Goal: Task Accomplishment & Management: Manage account settings

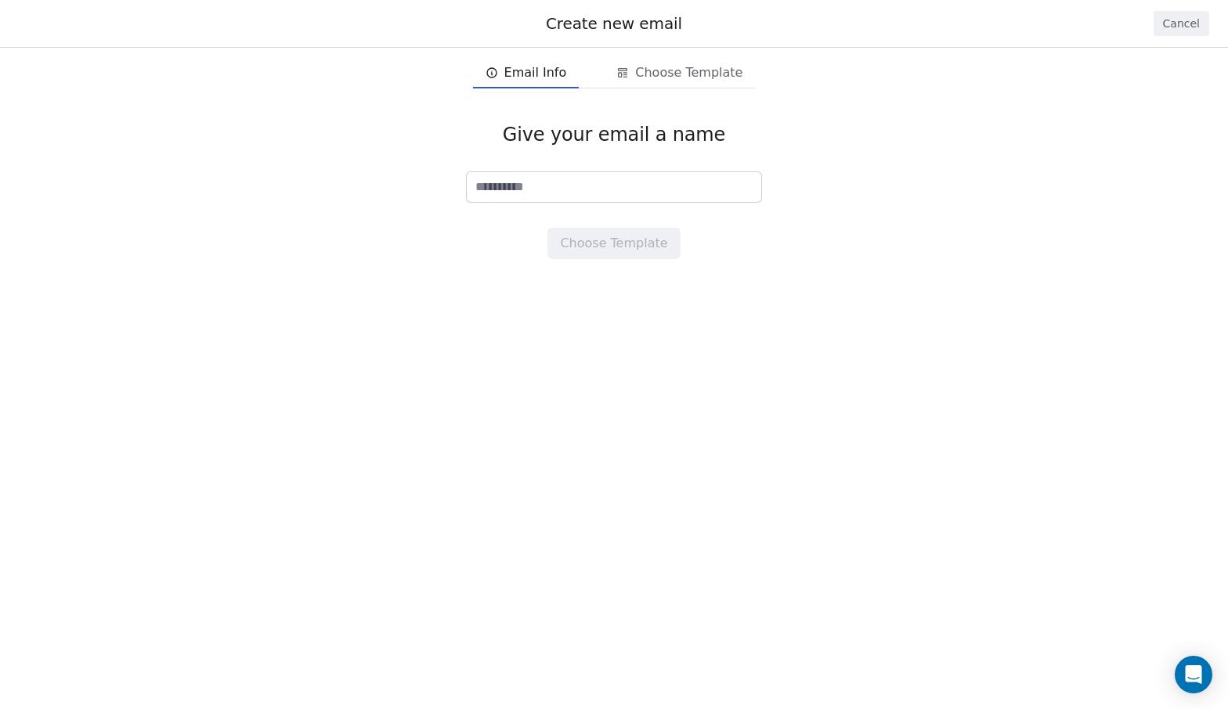
click at [1166, 26] on button "Cancel" at bounding box center [1181, 23] width 56 height 25
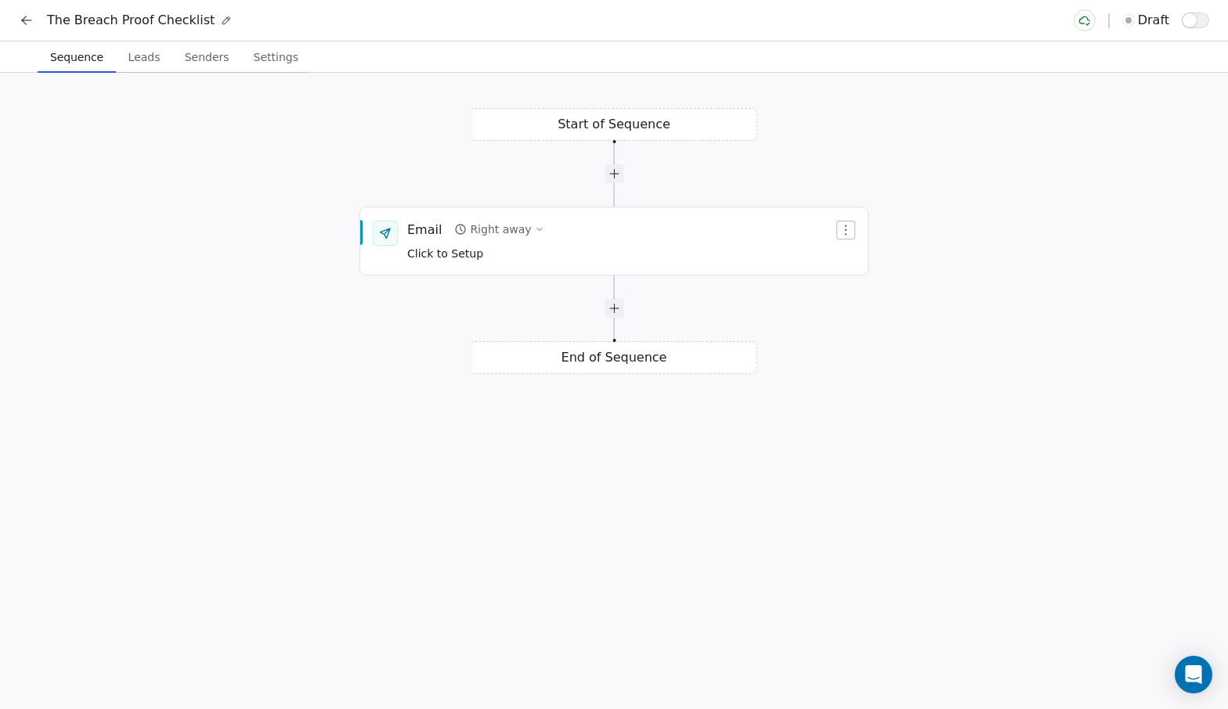
click at [27, 27] on icon at bounding box center [27, 21] width 16 height 16
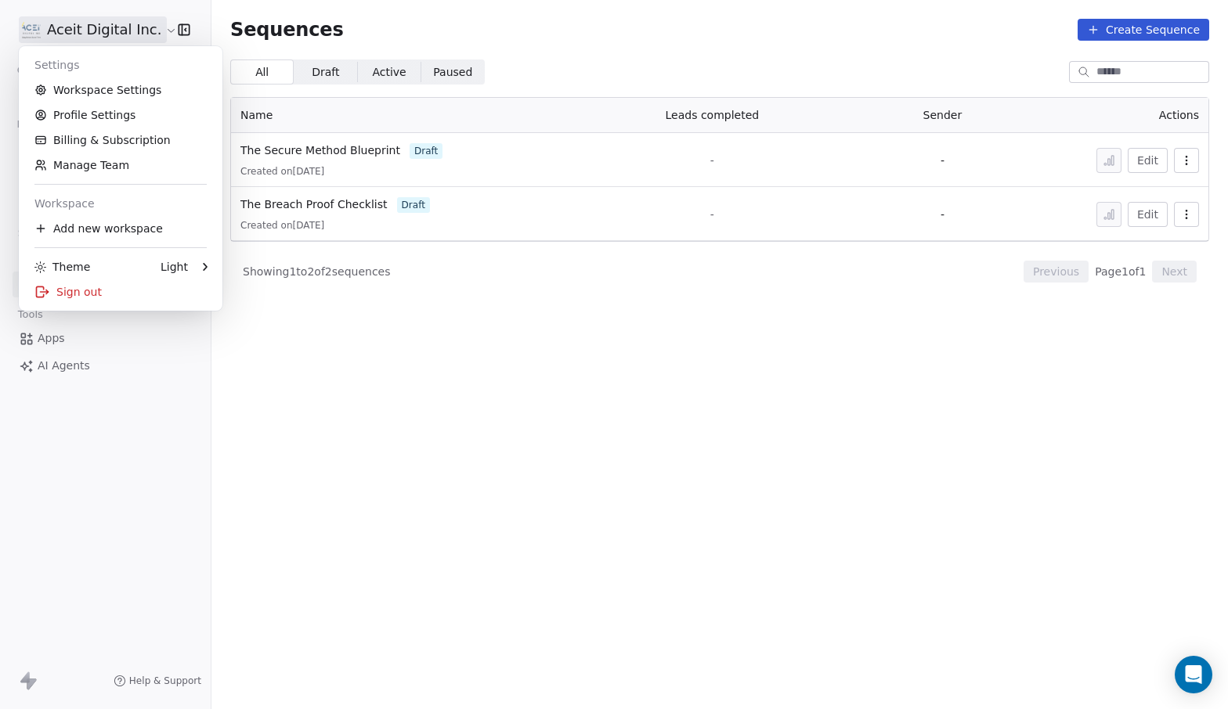
click at [41, 27] on html "Aceit Digital Inc. Contacts People Marketing Workflows Campaigns Metrics & Even…" at bounding box center [614, 354] width 1228 height 709
click at [87, 224] on div "Add new workspace" at bounding box center [120, 228] width 191 height 25
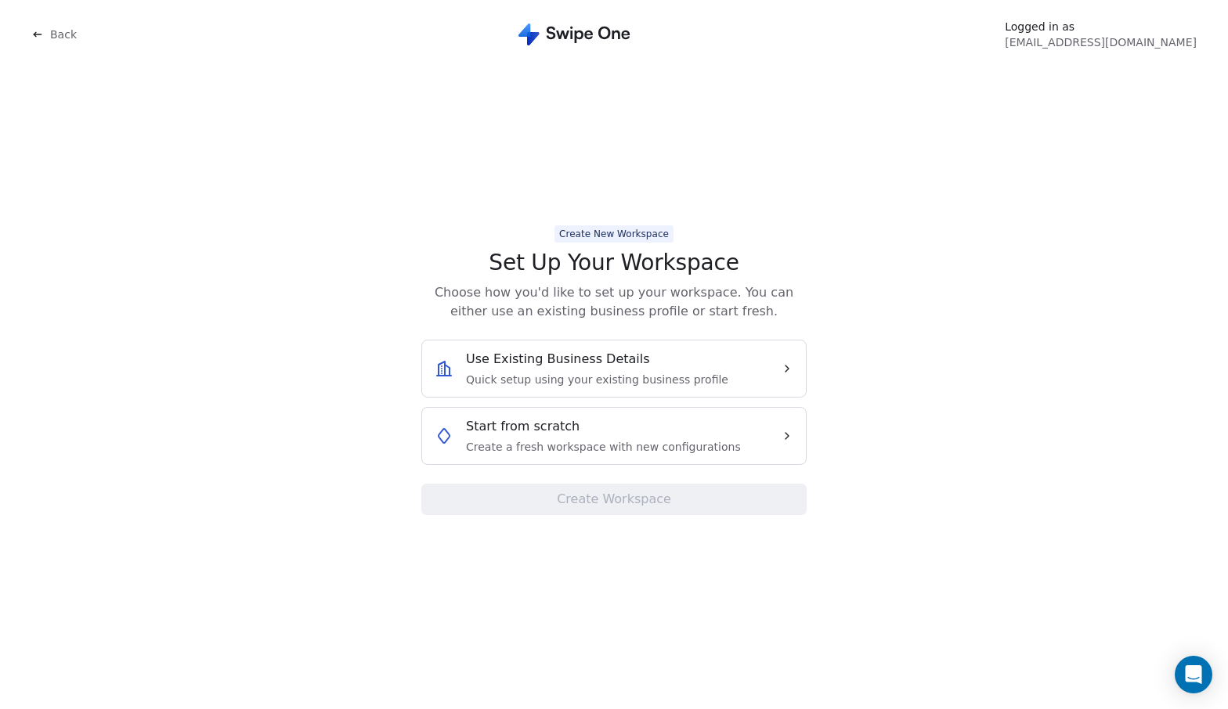
click at [38, 37] on icon at bounding box center [37, 34] width 13 height 13
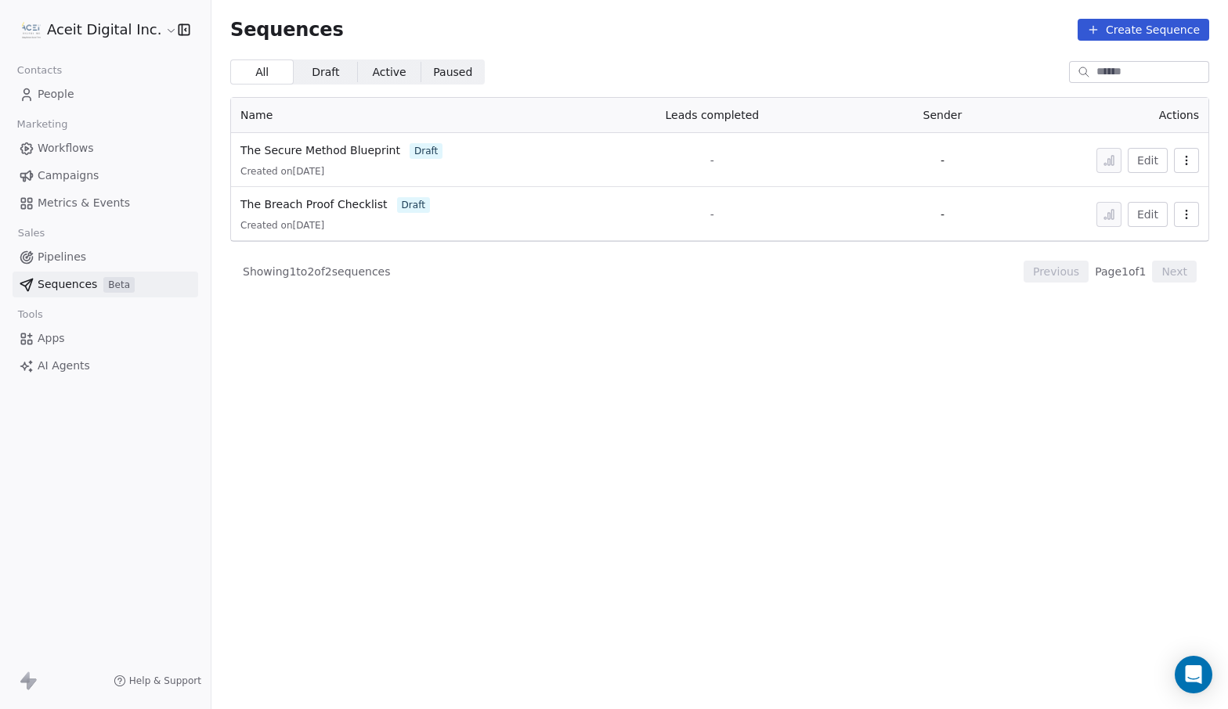
click at [72, 93] on span "People" at bounding box center [56, 94] width 37 height 16
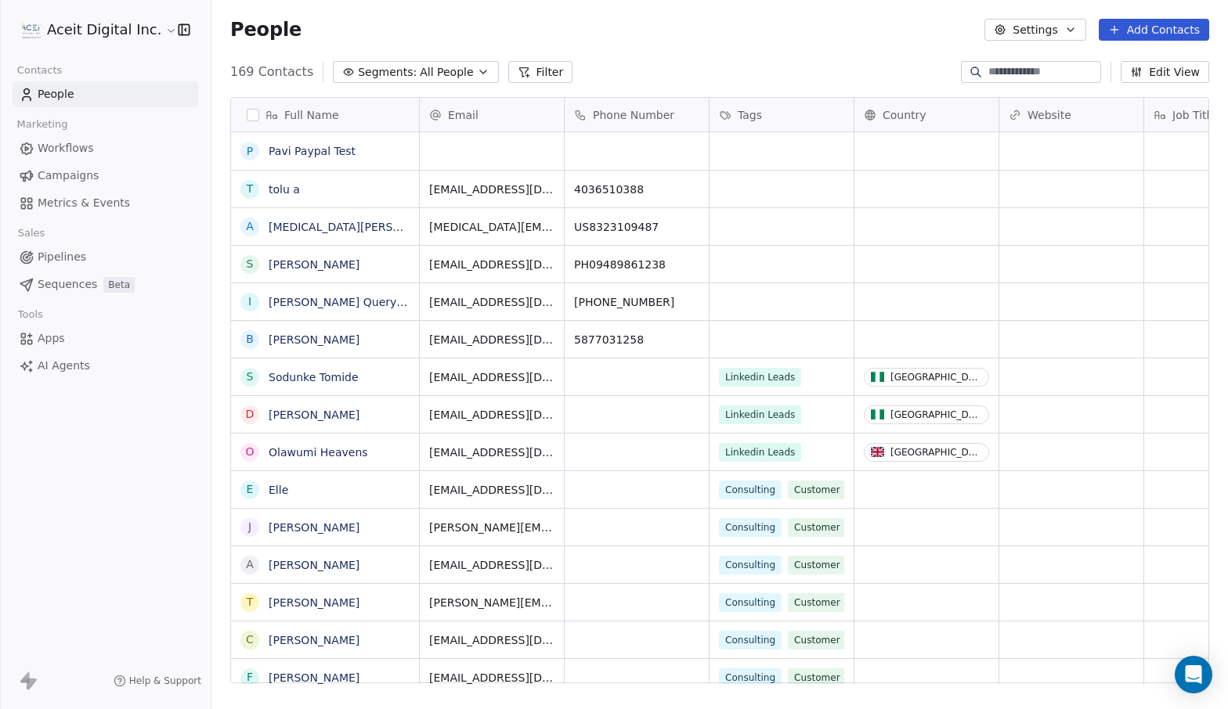
scroll to position [624, 1016]
click at [257, 114] on button "button" at bounding box center [253, 115] width 13 height 13
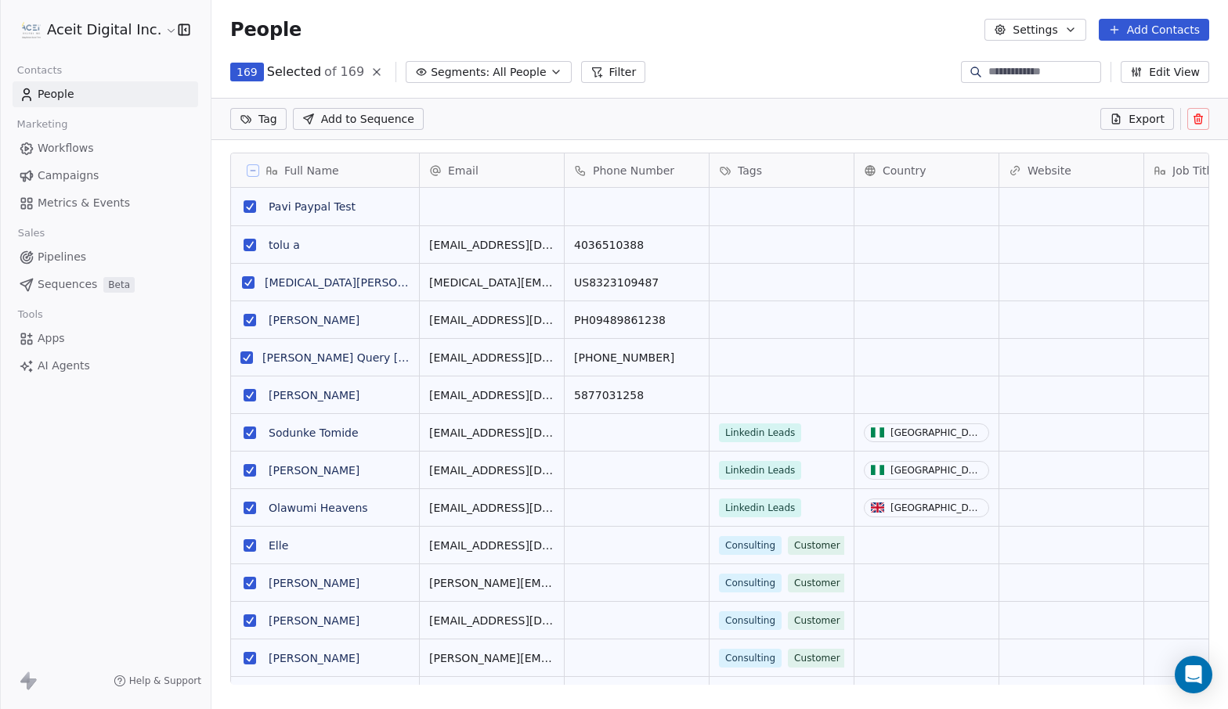
scroll to position [569, 1016]
click at [256, 170] on icon at bounding box center [253, 171] width 8 height 8
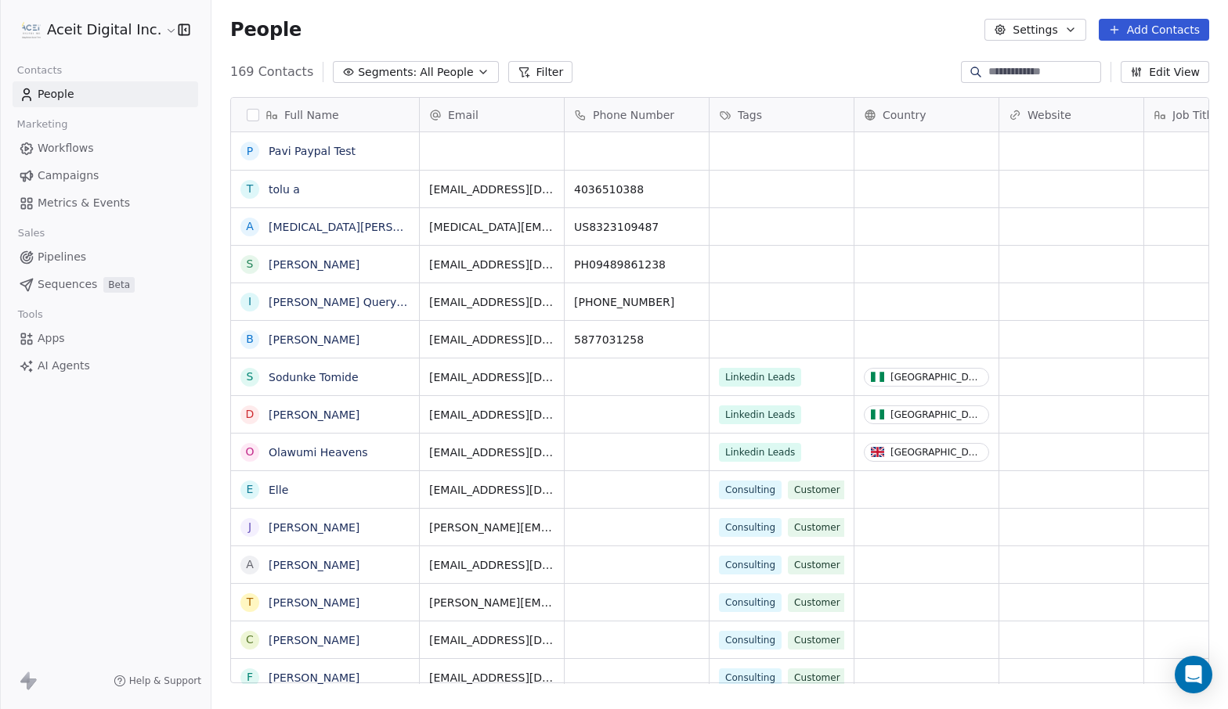
scroll to position [624, 1016]
click at [359, 78] on span "Segments:" at bounding box center [387, 72] width 59 height 16
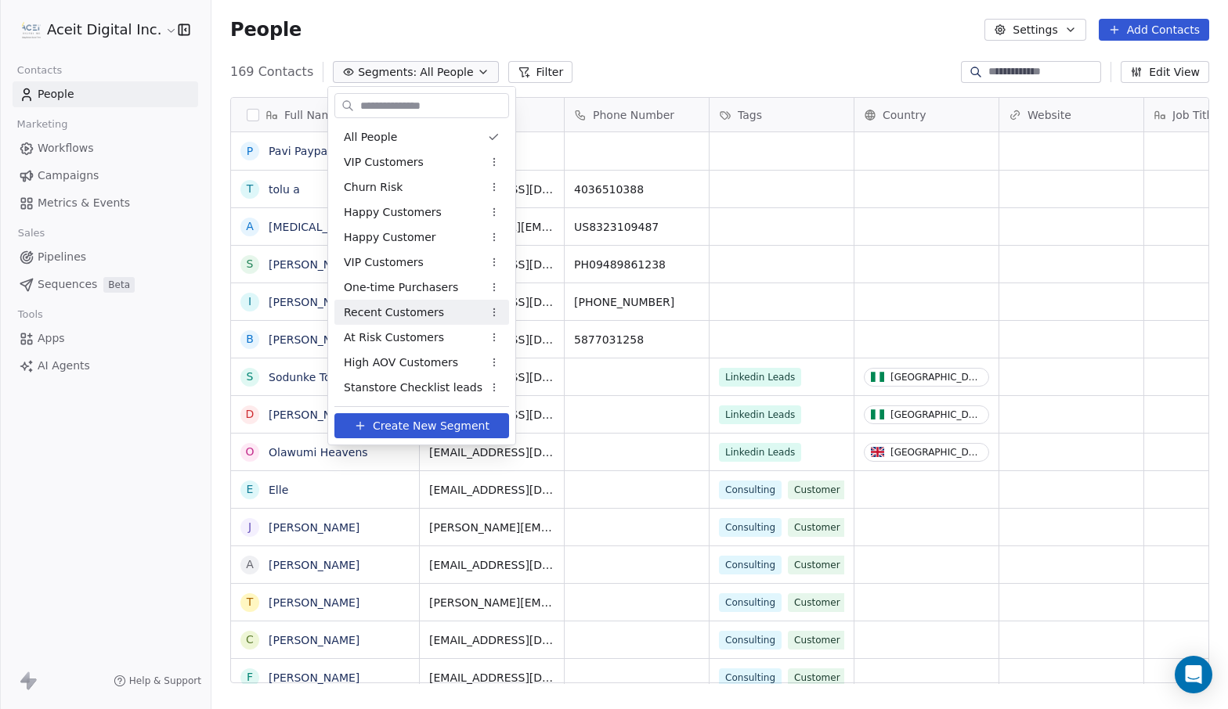
click at [847, 85] on html "Aceit Digital Inc. Contacts People Marketing Workflows Campaigns Metrics & Even…" at bounding box center [614, 354] width 1228 height 709
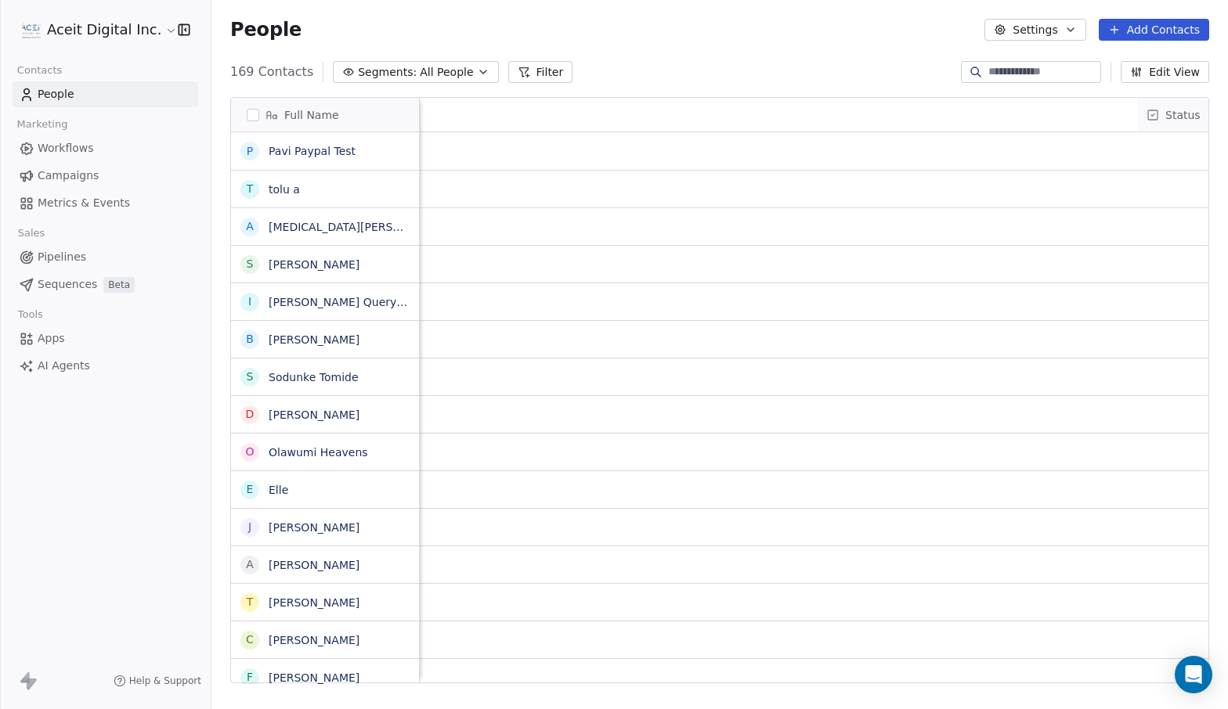
scroll to position [0, 1567]
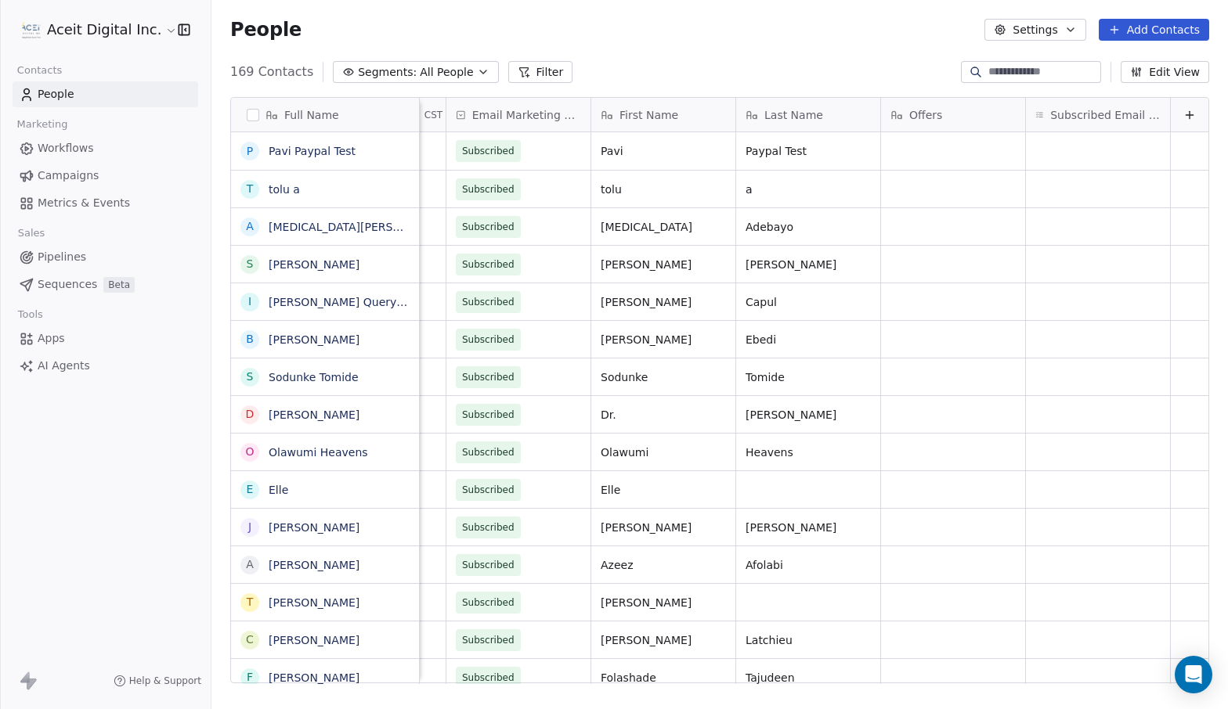
click at [1070, 34] on icon "button" at bounding box center [1070, 29] width 13 height 13
click at [1054, 81] on div "Tags" at bounding box center [1028, 88] width 62 height 25
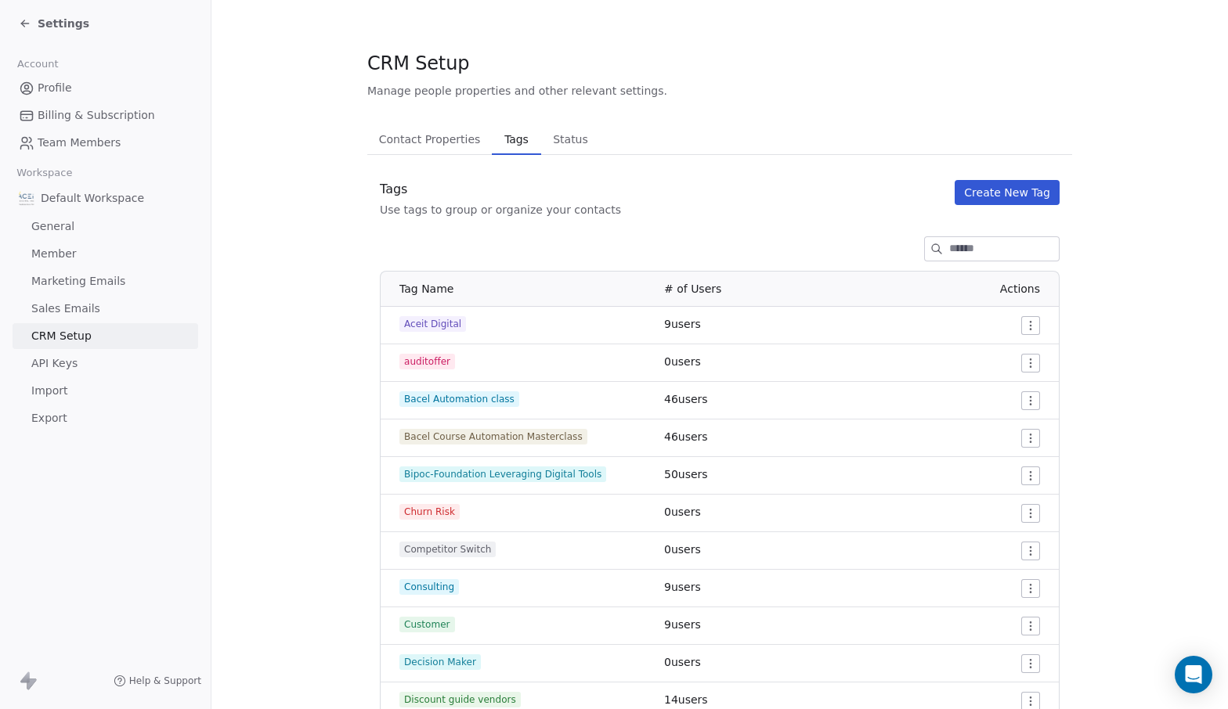
click at [1034, 186] on button "Create New Tag" at bounding box center [1006, 192] width 105 height 25
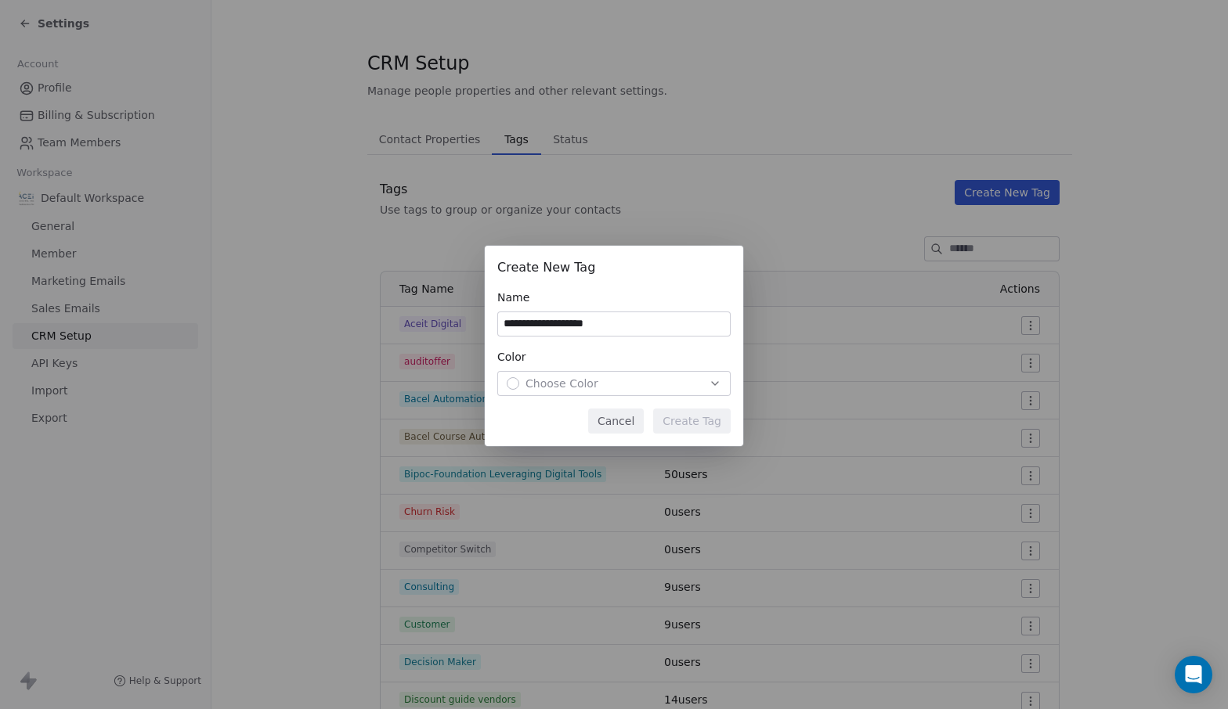
type input "**********"
click at [590, 395] on button "Choose Color" at bounding box center [613, 383] width 233 height 25
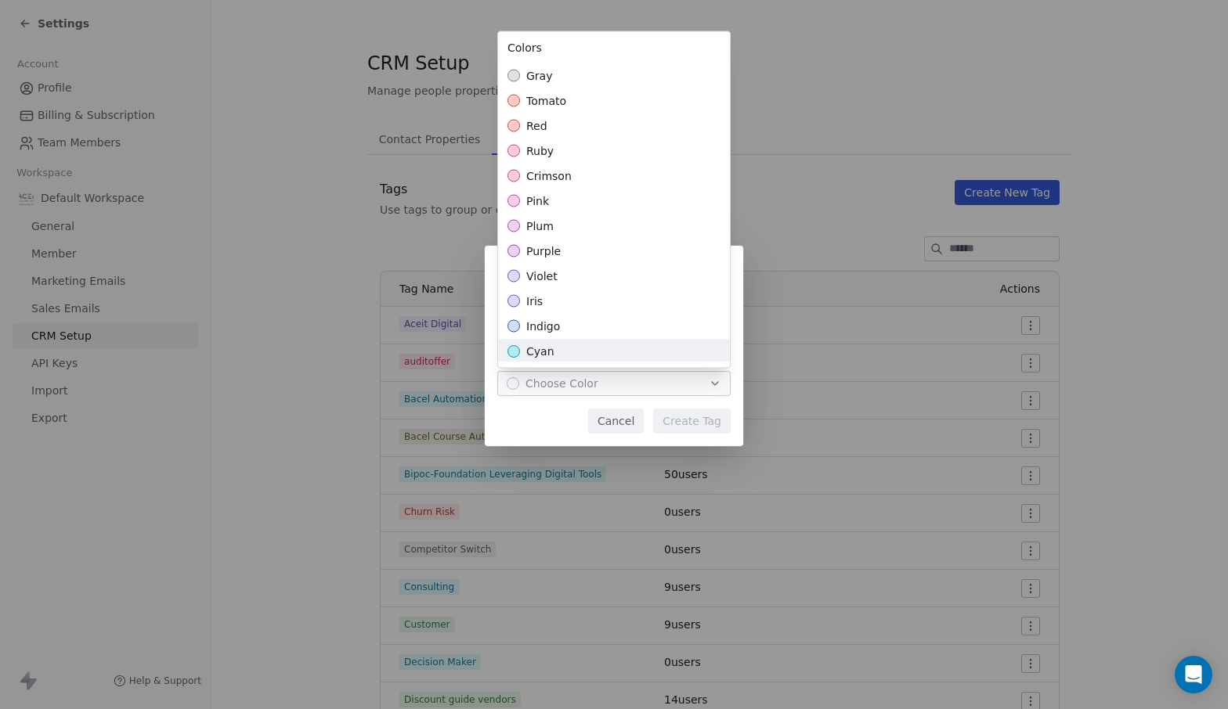
click at [588, 353] on div "cyan" at bounding box center [614, 351] width 232 height 25
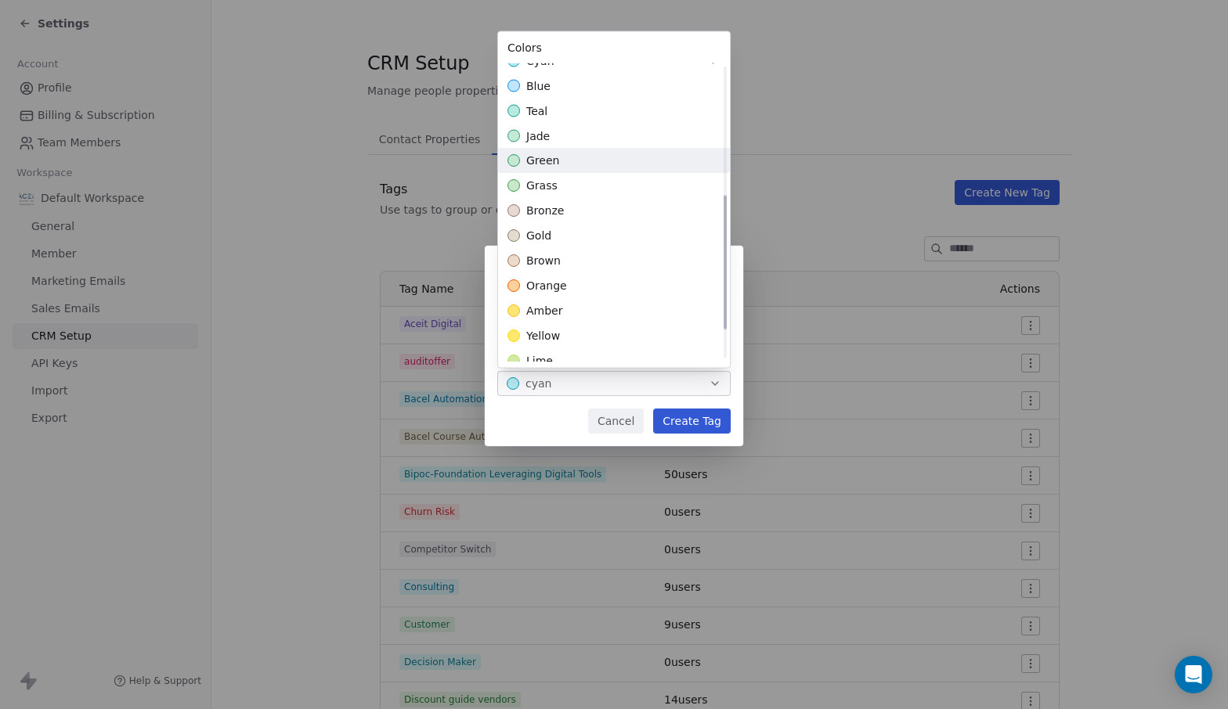
scroll to position [288, 0]
click at [579, 337] on div "yellow" at bounding box center [614, 338] width 232 height 25
click at [673, 416] on div "**********" at bounding box center [614, 355] width 1228 height 268
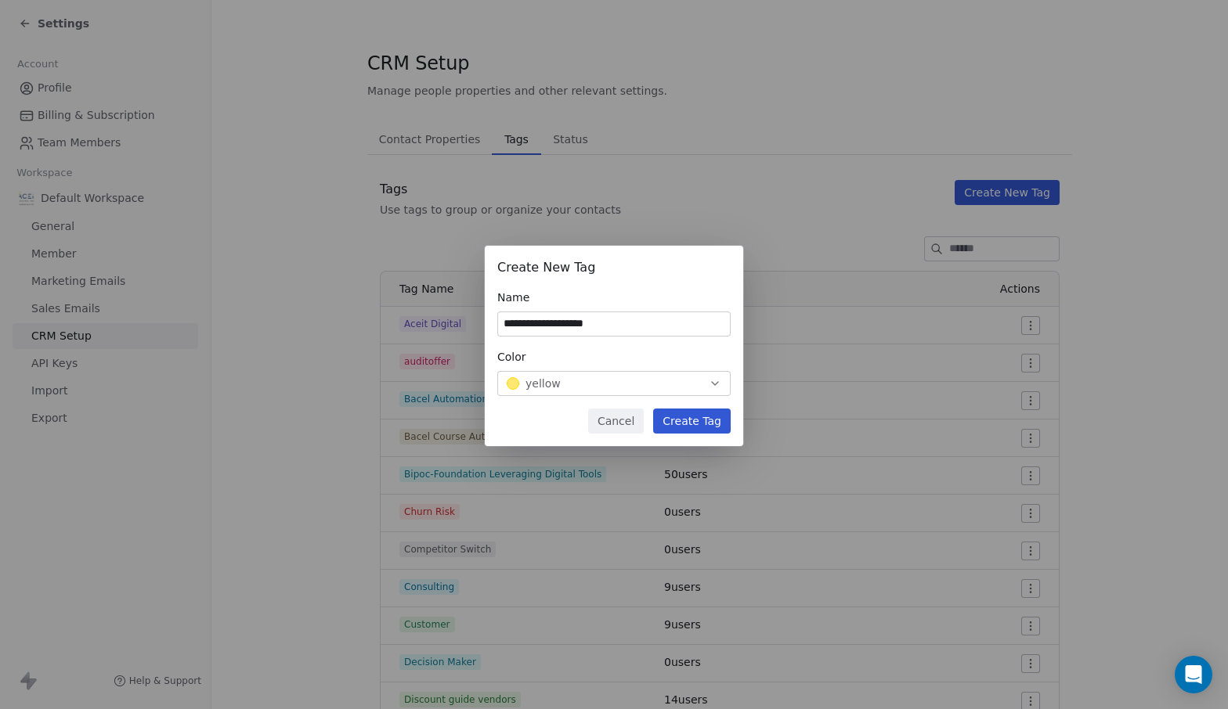
click at [673, 416] on button "Create Tag" at bounding box center [692, 421] width 78 height 25
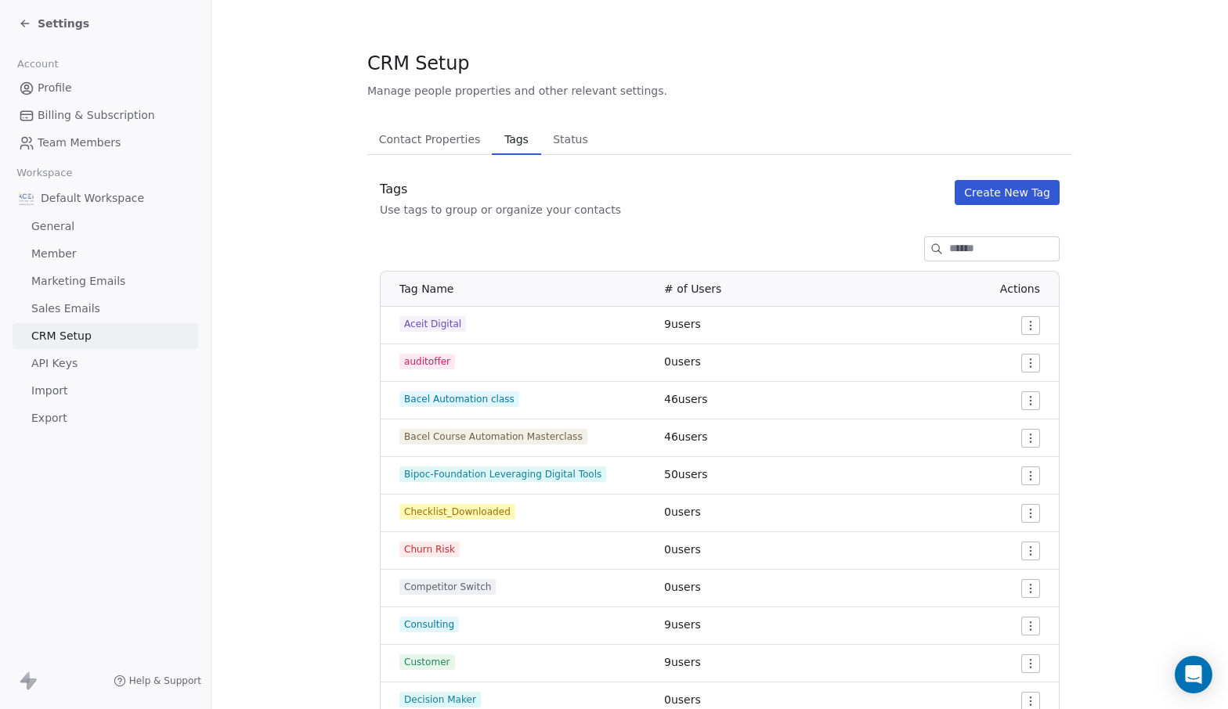
click at [1007, 183] on button "Create New Tag" at bounding box center [1006, 192] width 105 height 25
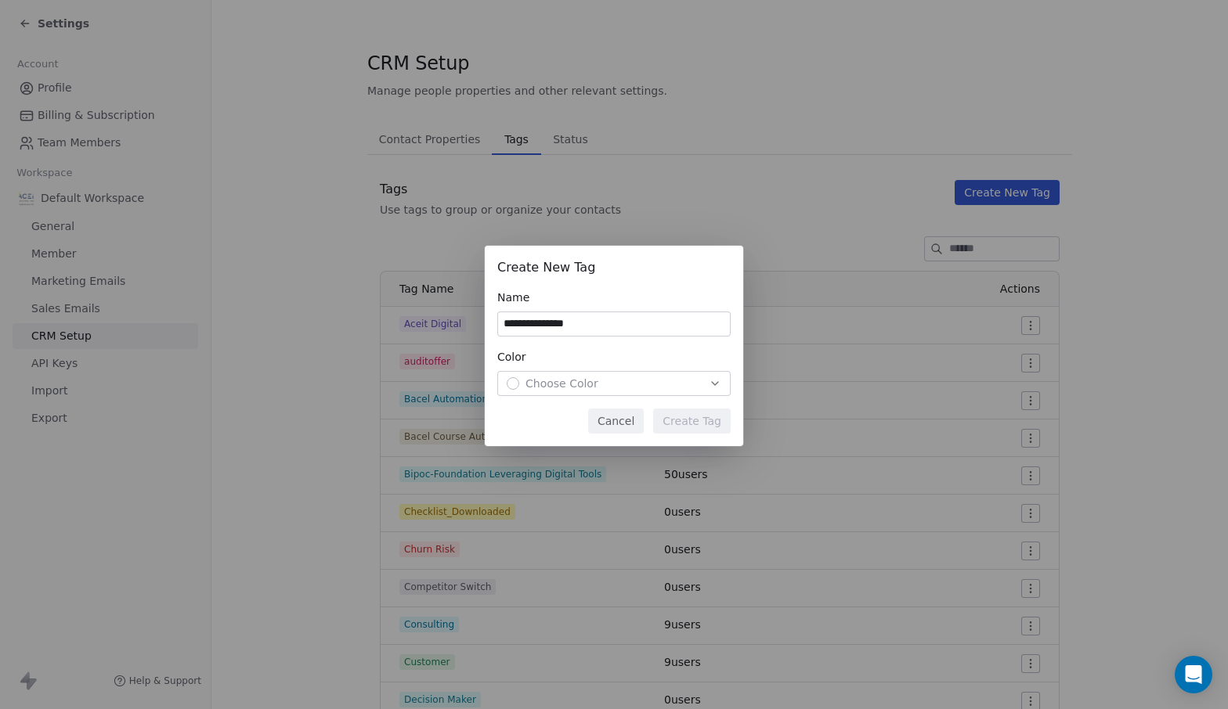
type input "**********"
click at [629, 391] on button "Choose Color" at bounding box center [613, 383] width 233 height 25
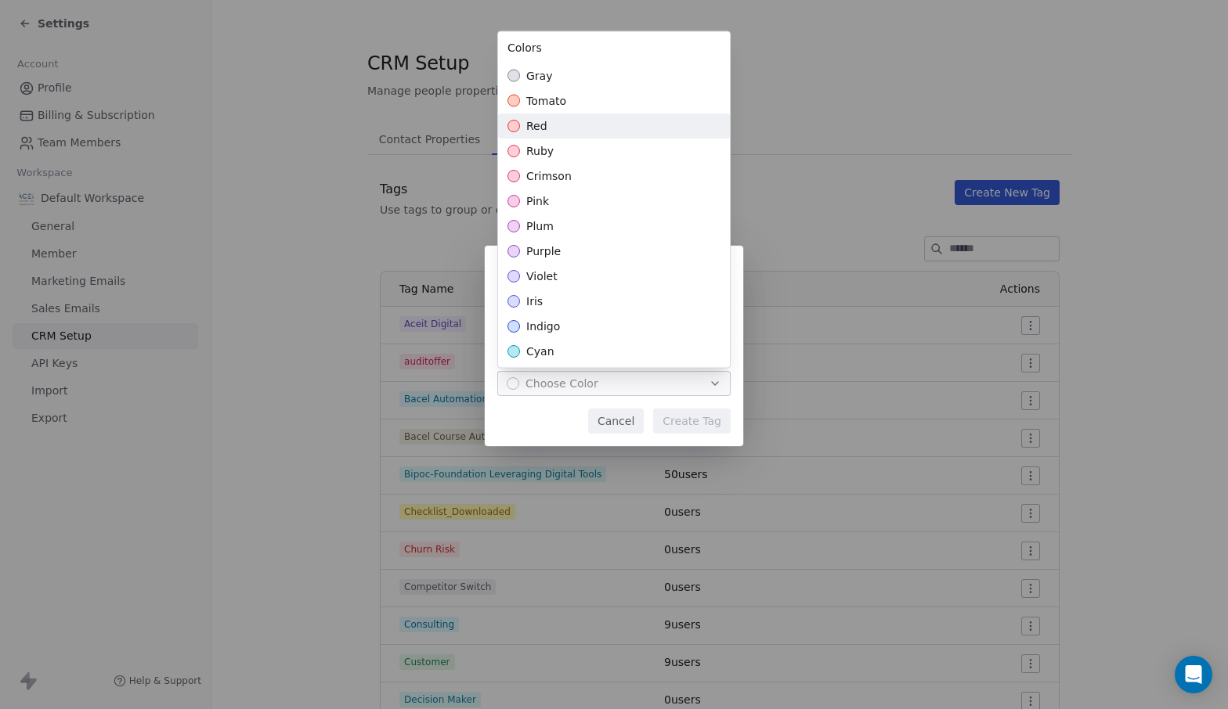
click at [583, 125] on div "red" at bounding box center [614, 126] width 232 height 25
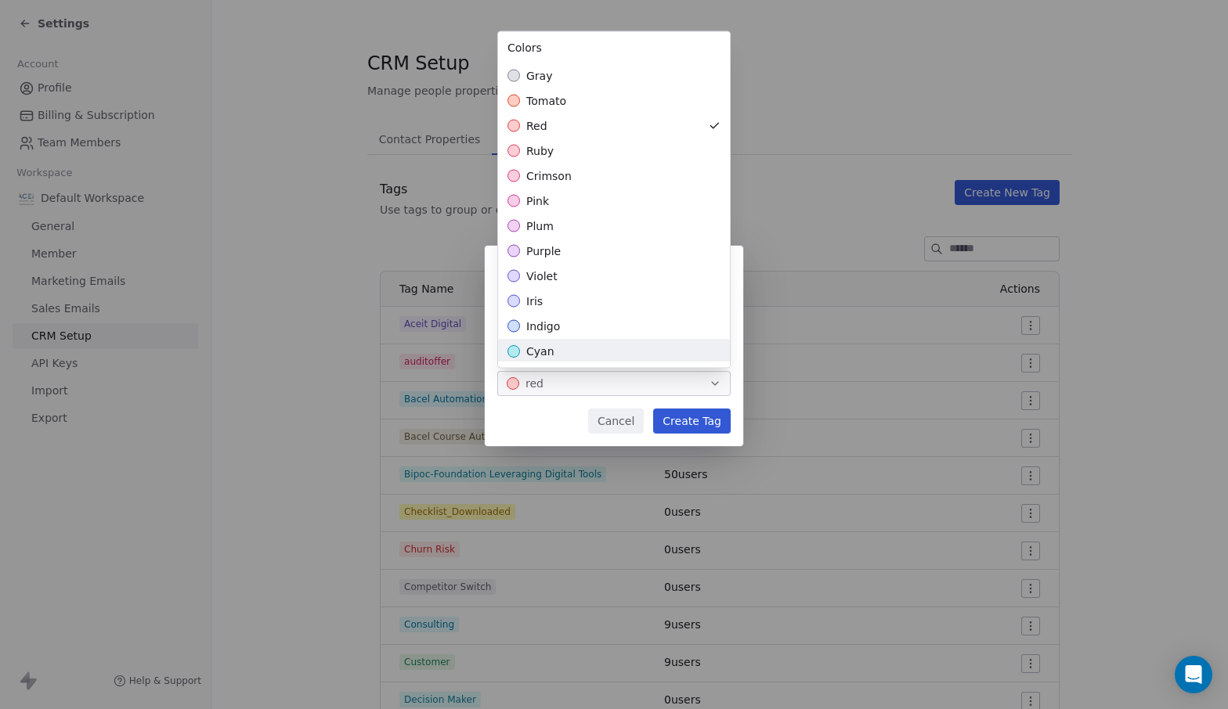
click at [686, 424] on div "**********" at bounding box center [614, 355] width 1228 height 268
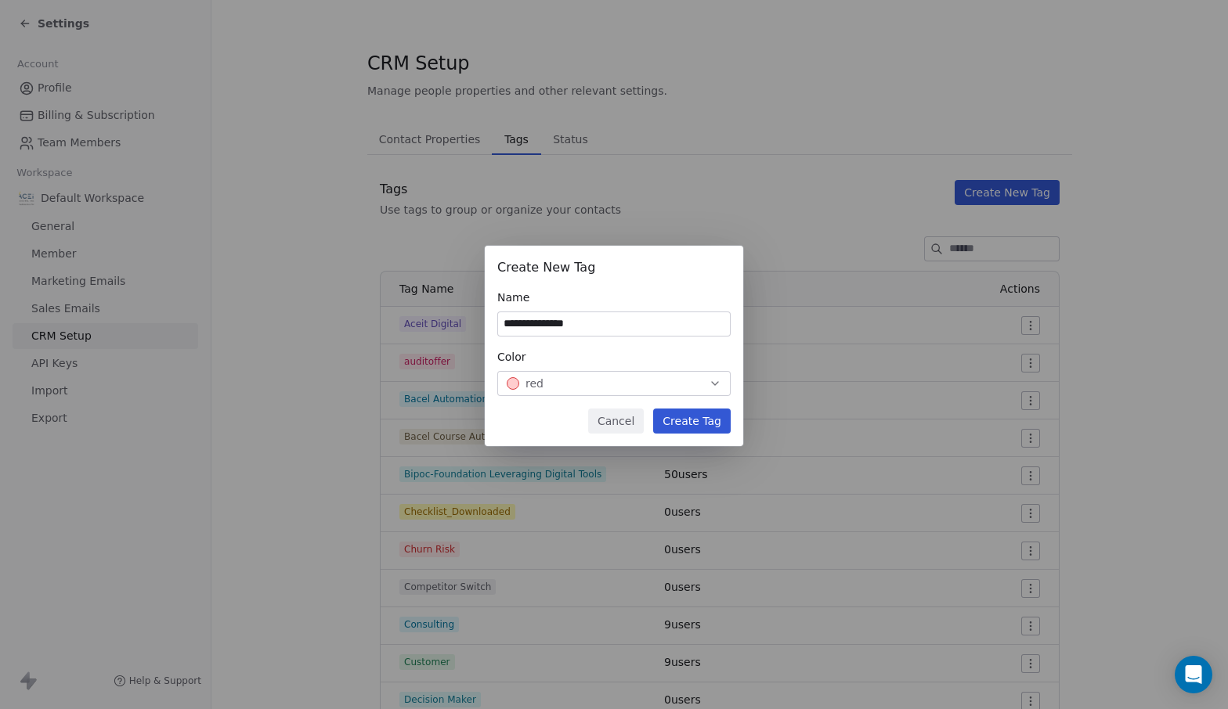
click at [687, 424] on button "Create Tag" at bounding box center [692, 421] width 78 height 25
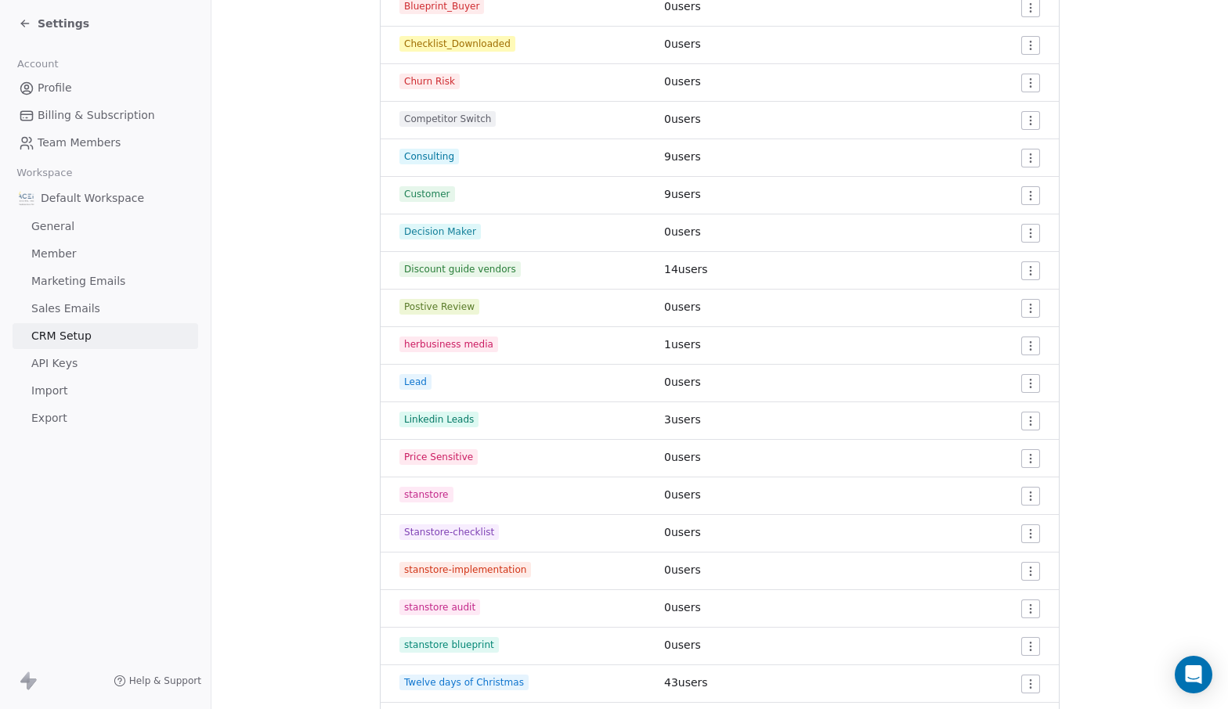
scroll to position [510, 0]
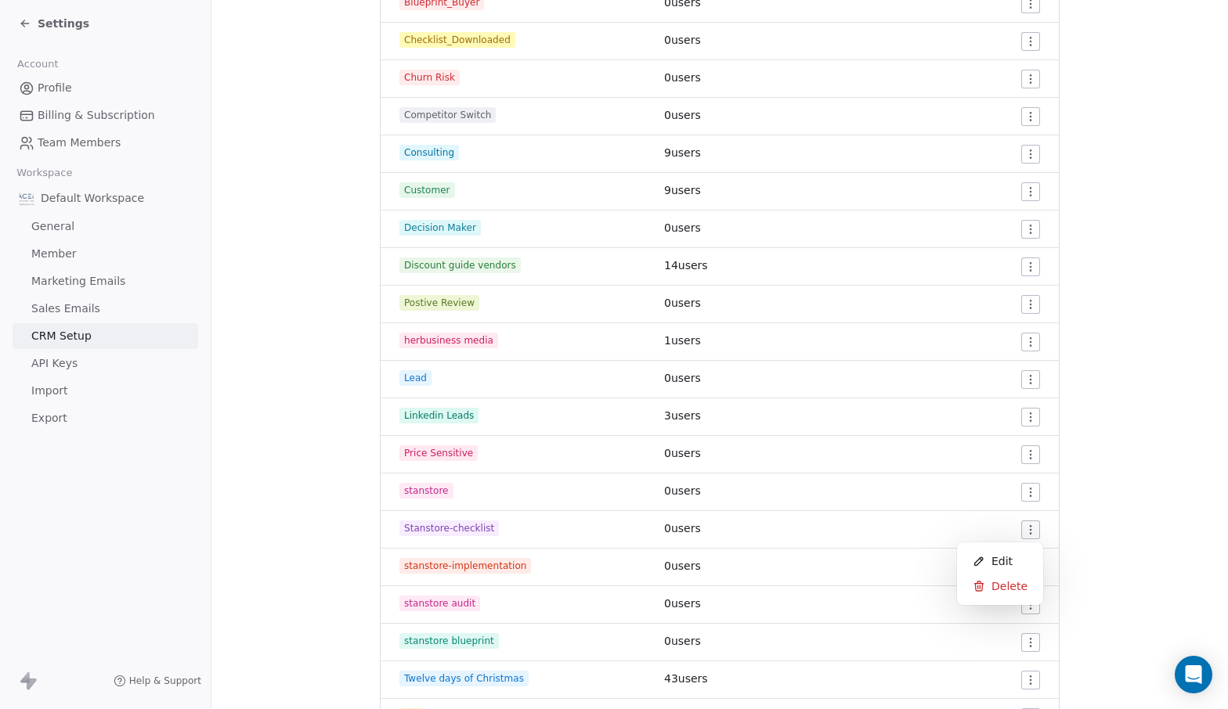
click at [1032, 528] on html "Settings Account Profile Billing & Subscription Team Members Workspace Default …" at bounding box center [614, 354] width 1228 height 709
click at [1000, 580] on span "Delete" at bounding box center [1009, 587] width 36 height 16
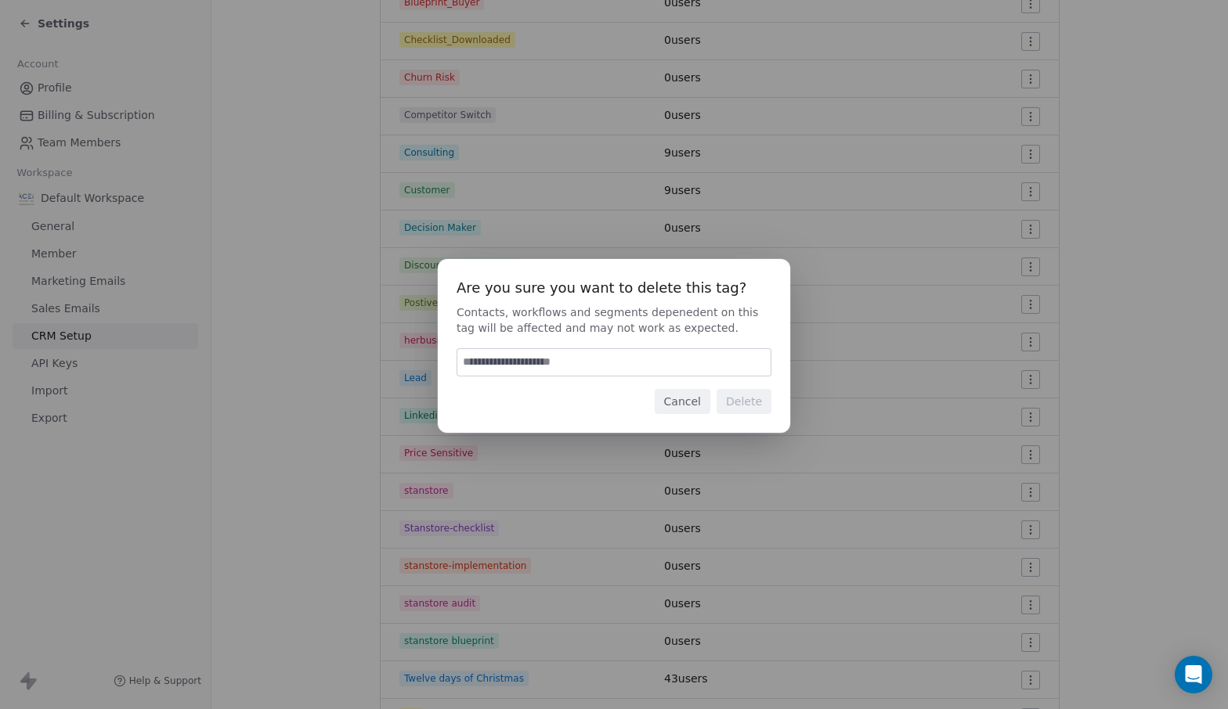
click at [600, 365] on input at bounding box center [613, 362] width 313 height 27
type input "******"
click at [759, 399] on button "Delete" at bounding box center [743, 401] width 55 height 25
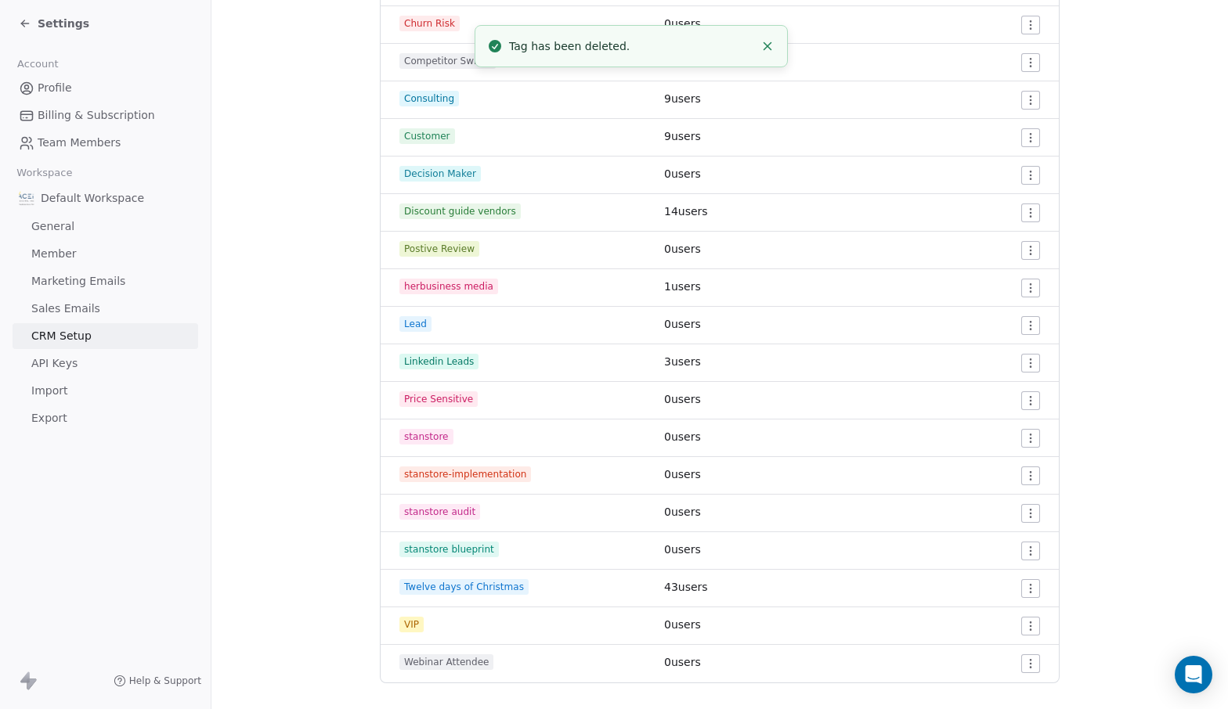
scroll to position [567, 0]
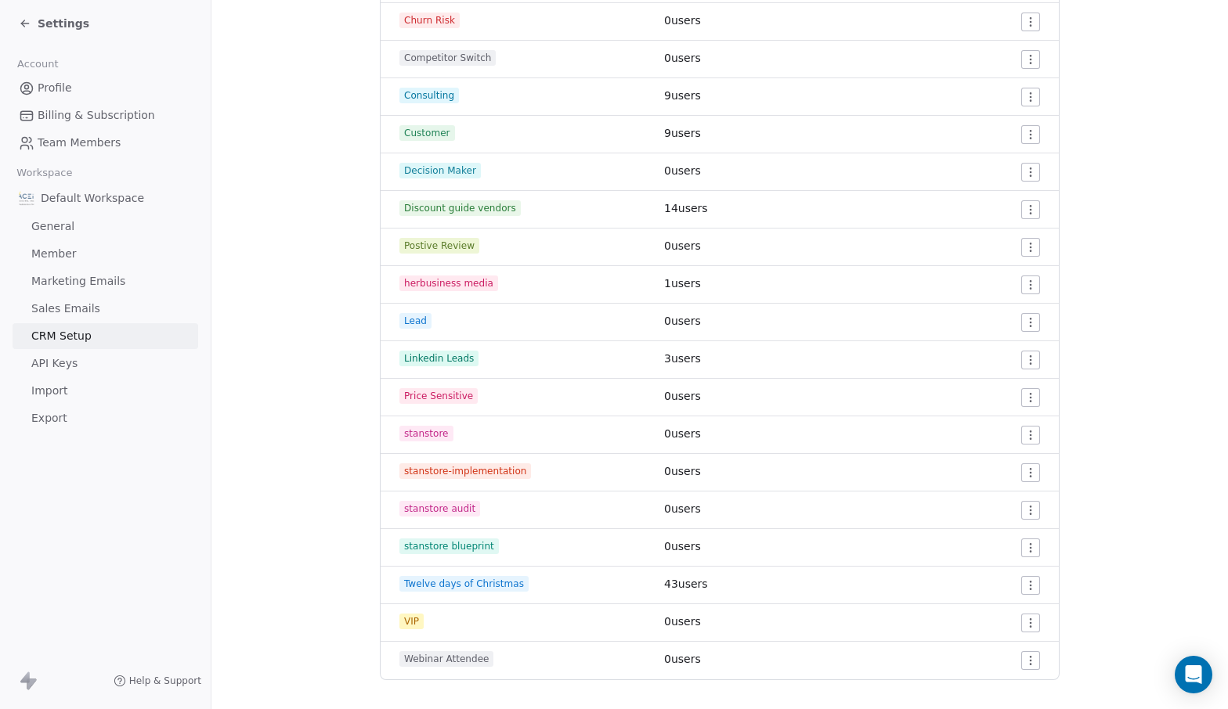
click at [1033, 517] on html "Settings Account Profile Billing & Subscription Team Members Workspace Default …" at bounding box center [614, 354] width 1228 height 709
click at [1008, 560] on span "Delete" at bounding box center [1009, 567] width 36 height 16
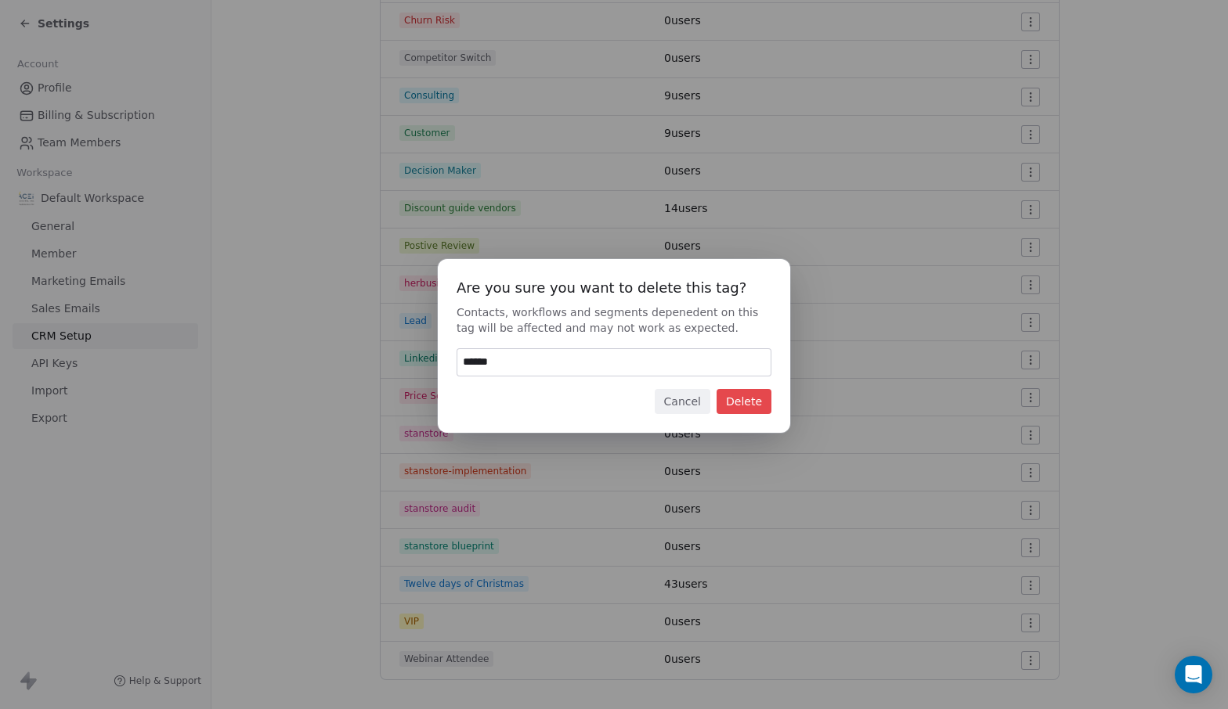
type input "******"
click at [751, 406] on button "Delete" at bounding box center [743, 401] width 55 height 25
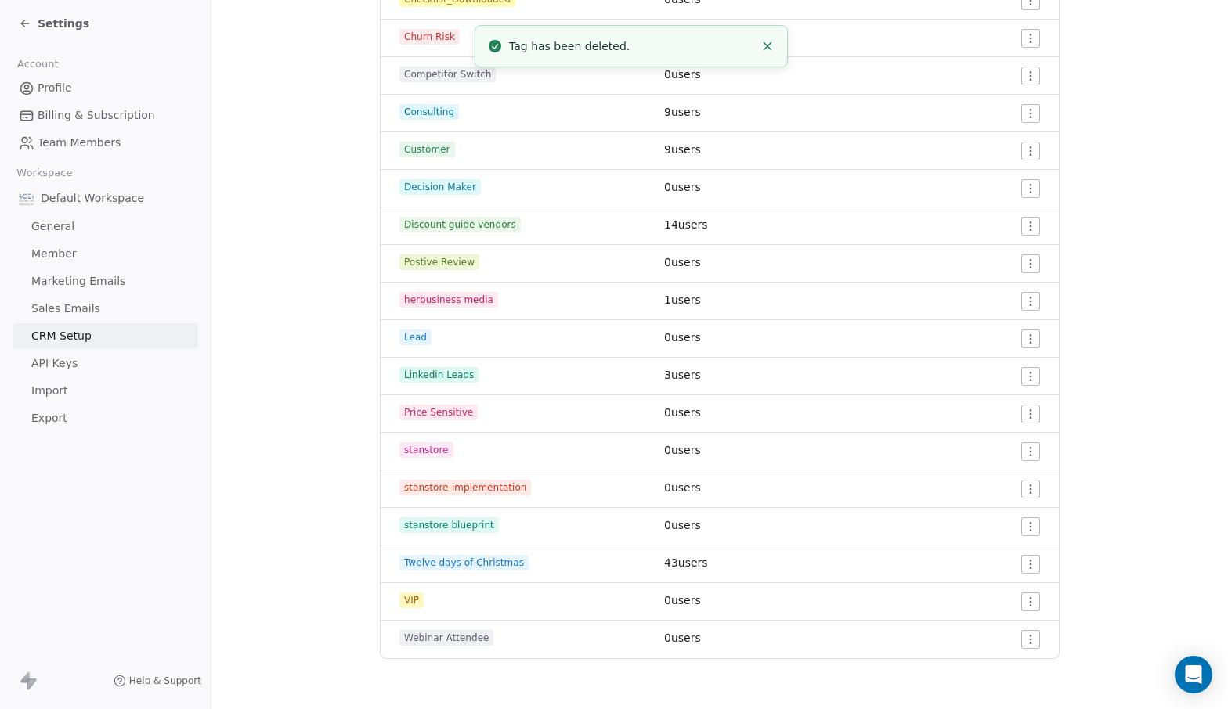
click at [1026, 489] on html "Settings Account Profile Billing & Subscription Team Members Workspace Default …" at bounding box center [614, 354] width 1228 height 709
click at [993, 543] on span "Delete" at bounding box center [1009, 546] width 36 height 16
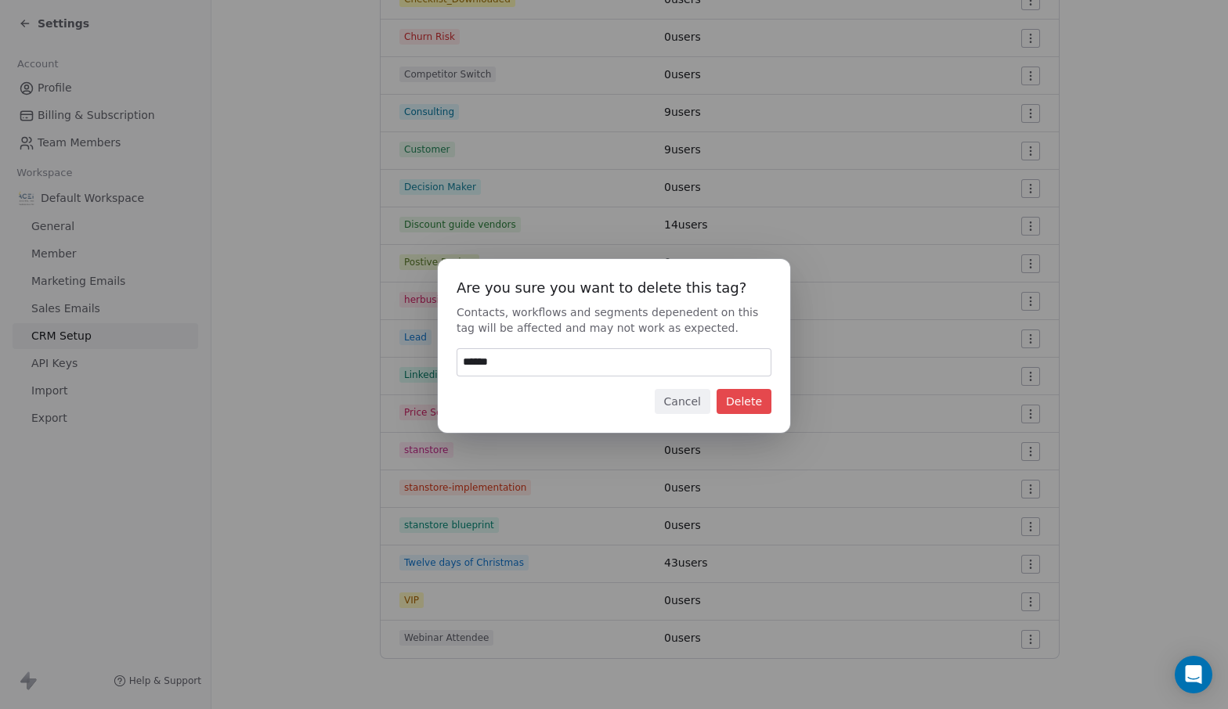
type input "******"
click at [748, 395] on button "Delete" at bounding box center [743, 401] width 55 height 25
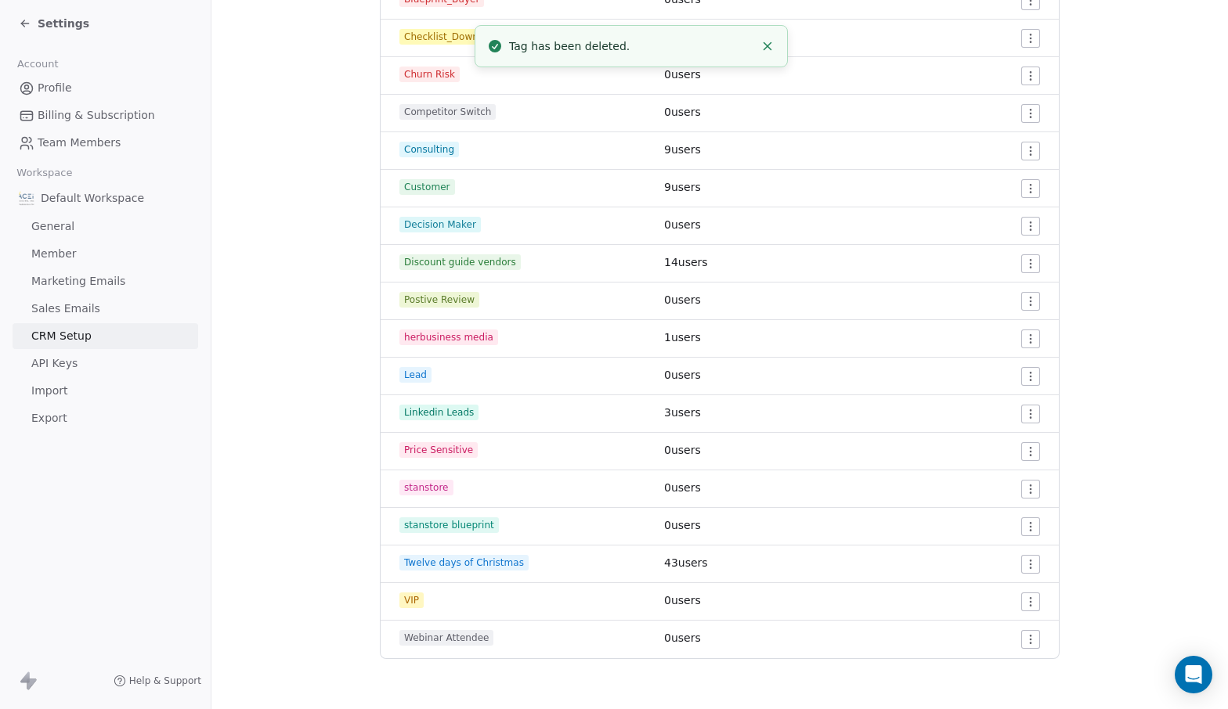
click at [1035, 526] on html "Settings Account Profile Billing & Subscription Team Members Workspace Default …" at bounding box center [614, 354] width 1228 height 709
click at [997, 578] on span "Delete" at bounding box center [1009, 583] width 36 height 16
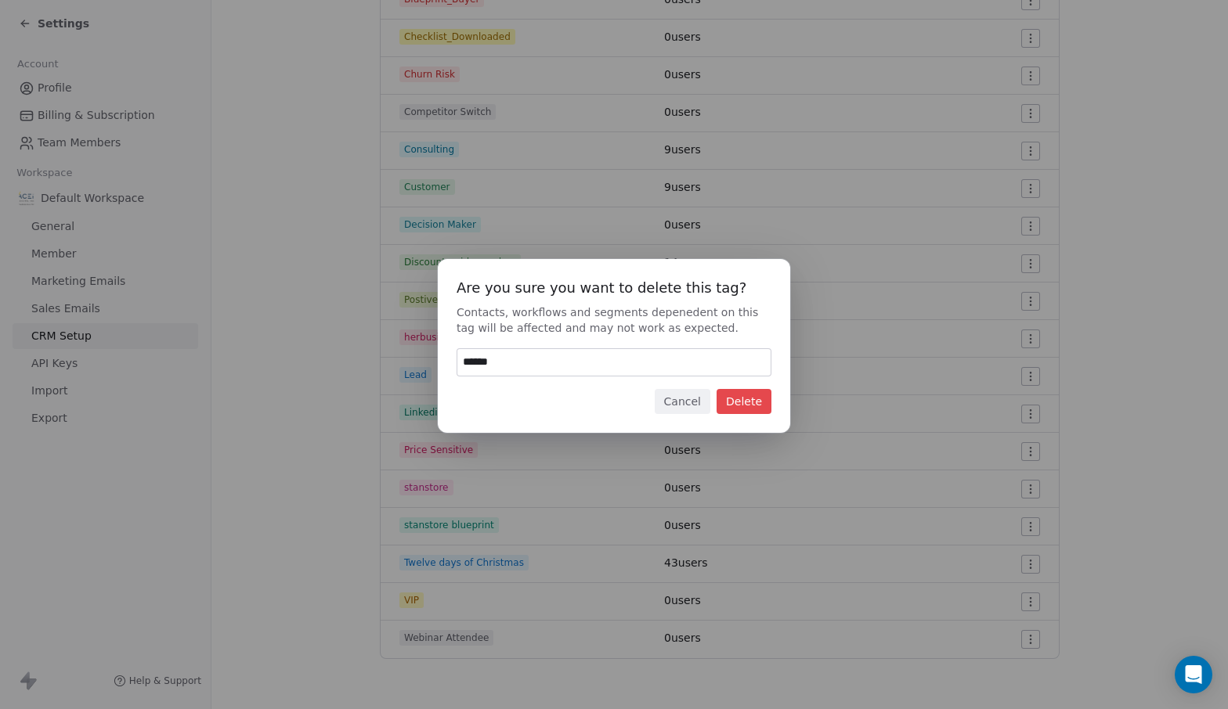
type input "******"
click at [745, 401] on button "Delete" at bounding box center [743, 401] width 55 height 25
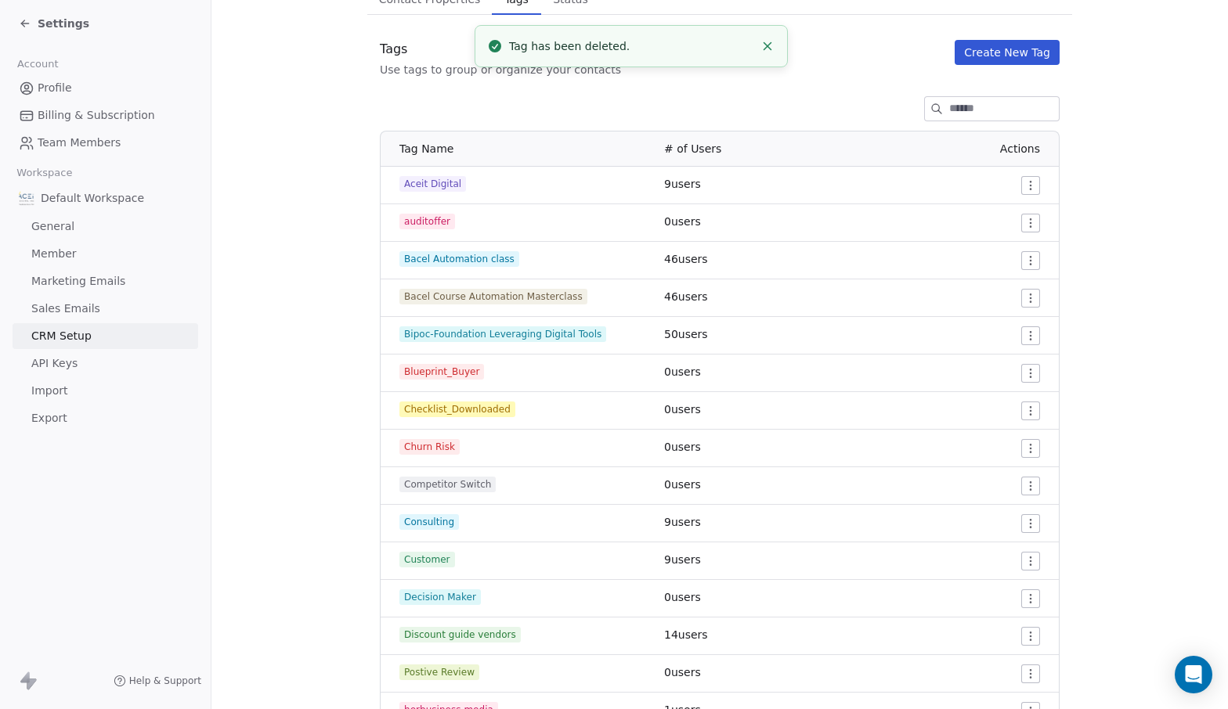
scroll to position [36, 0]
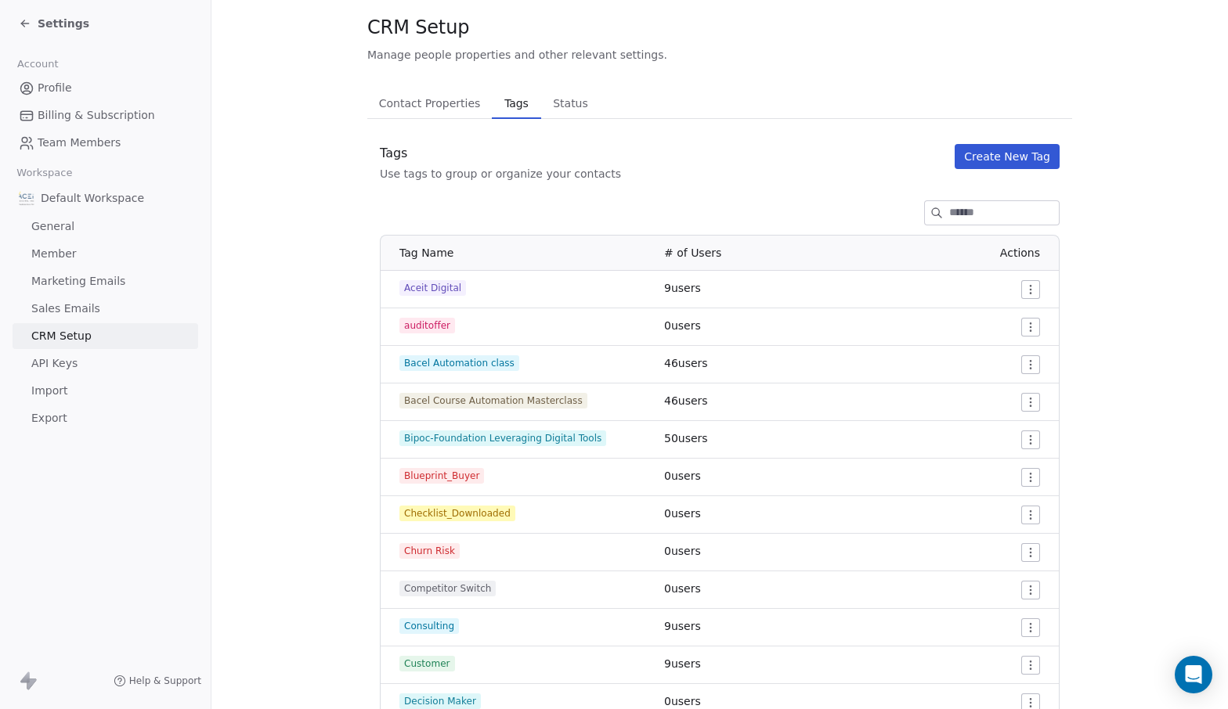
click at [541, 113] on button "Status Status" at bounding box center [571, 103] width 60 height 31
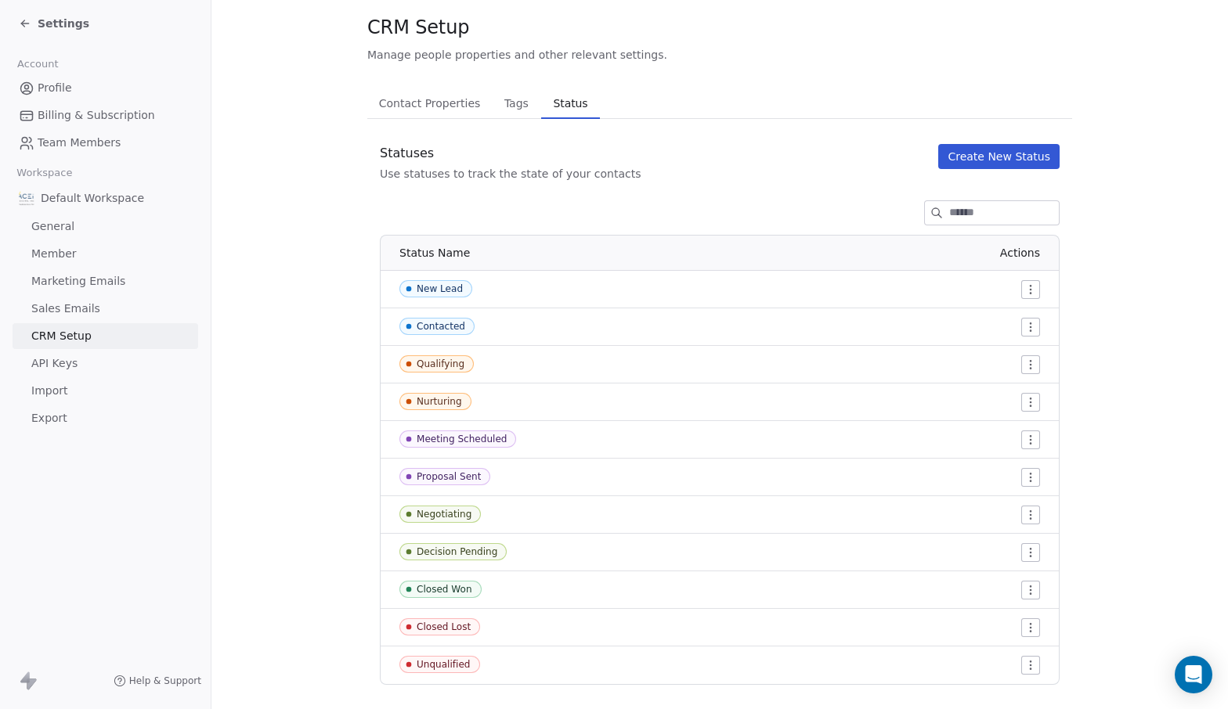
click at [440, 114] on span "Contact Properties" at bounding box center [430, 103] width 114 height 22
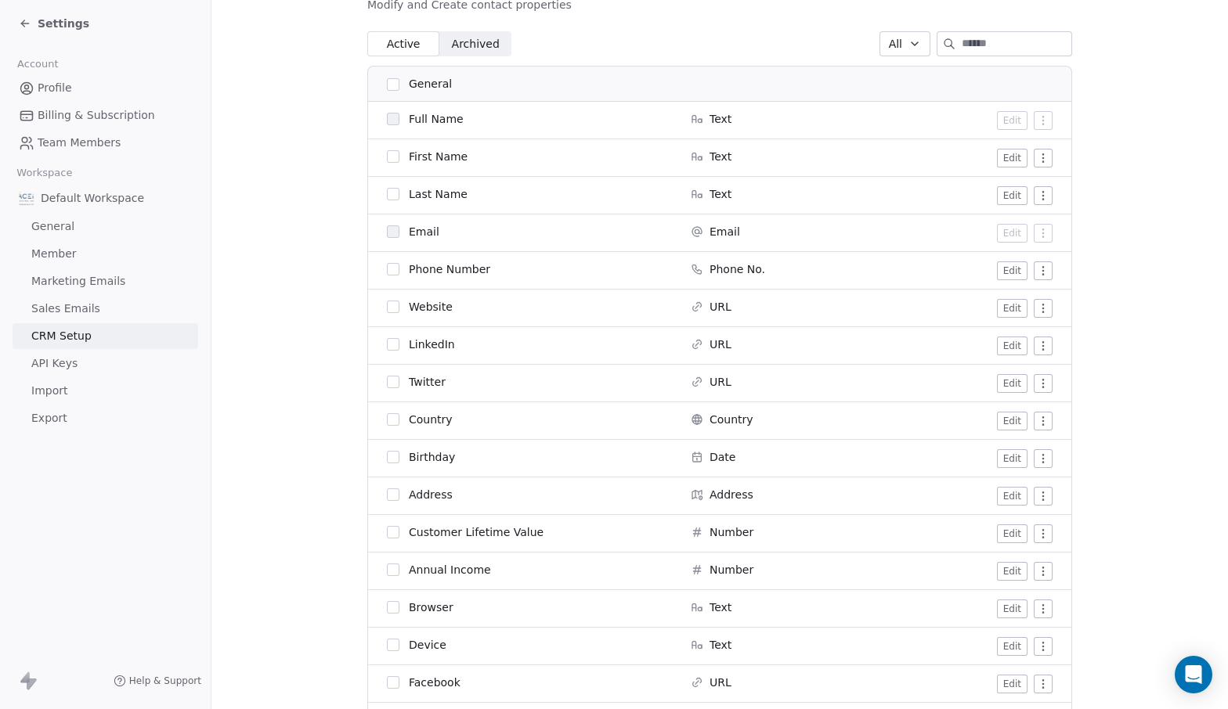
scroll to position [218, 0]
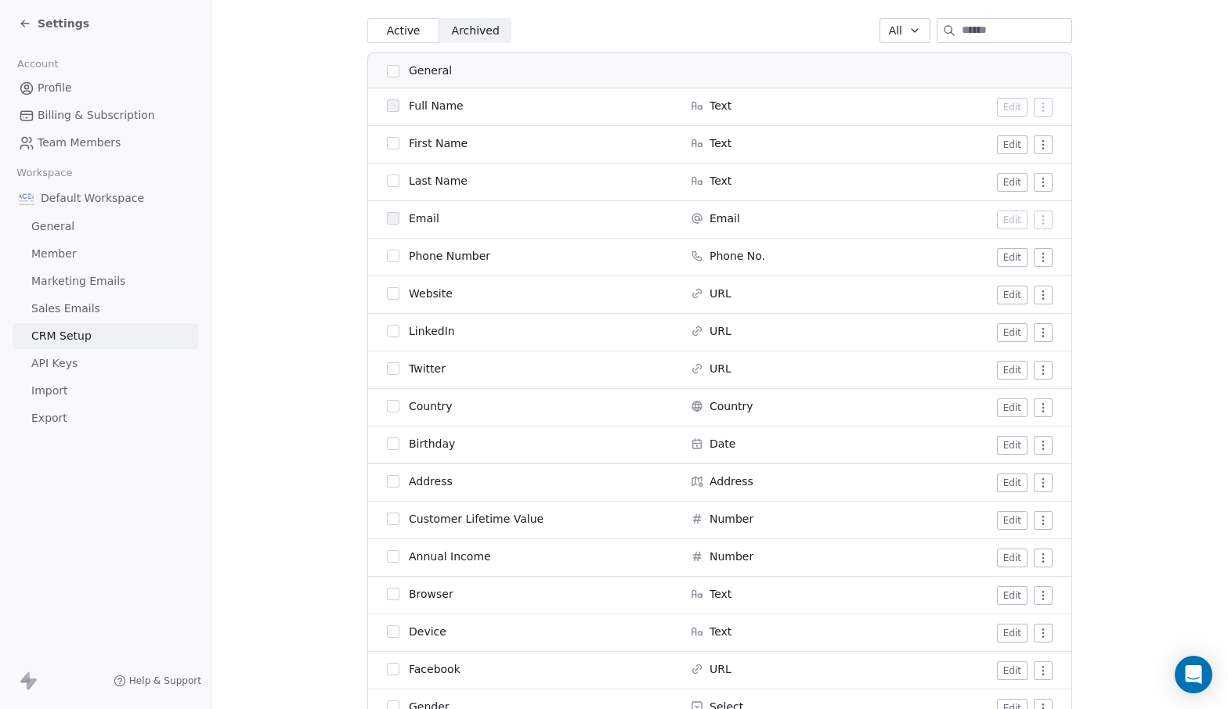
click at [1019, 519] on button "Edit" at bounding box center [1012, 520] width 31 height 19
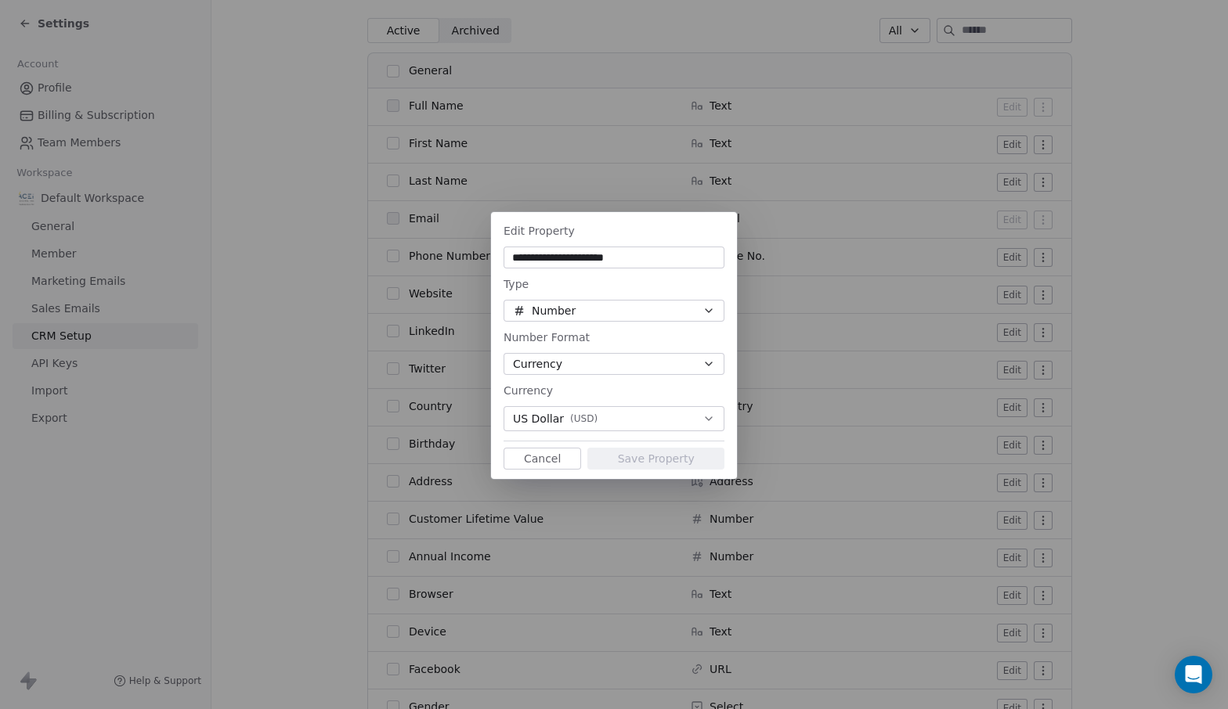
click at [569, 460] on button "Cancel" at bounding box center [542, 459] width 78 height 22
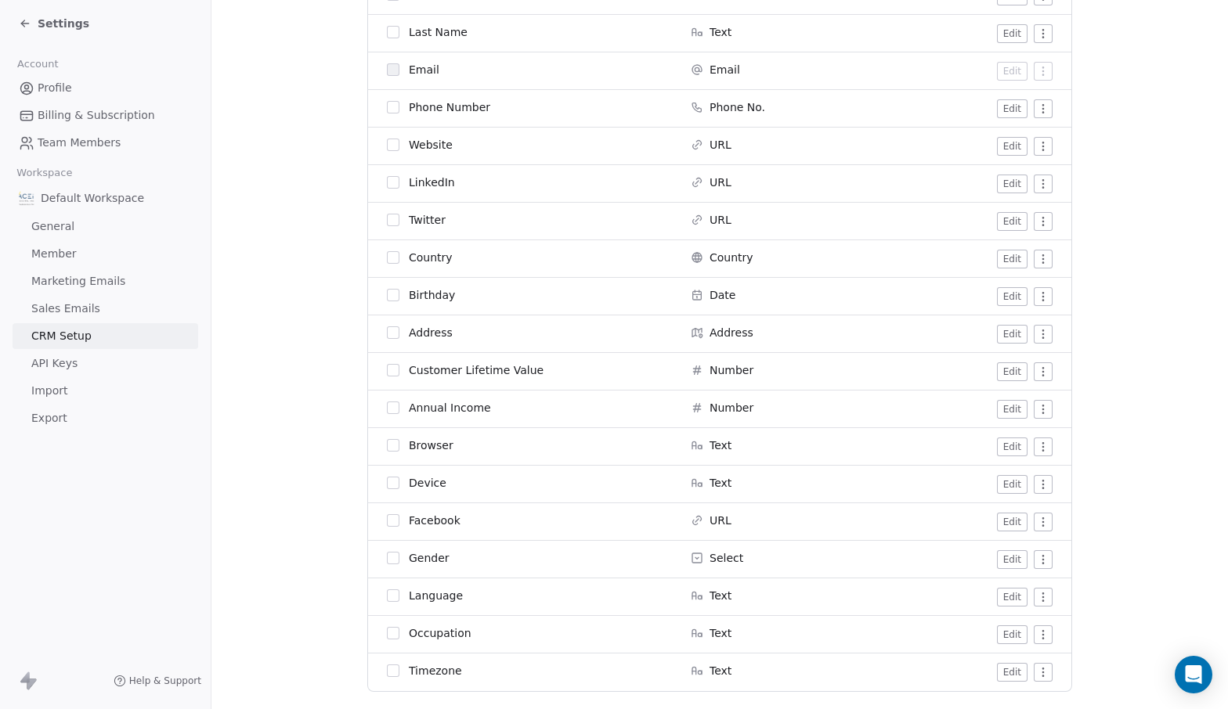
scroll to position [370, 0]
click at [1042, 442] on html "Settings Account Profile Billing & Subscription Team Members Workspace Default …" at bounding box center [614, 354] width 1228 height 709
click at [873, 500] on html "Settings Account Profile Billing & Subscription Team Members Workspace Default …" at bounding box center [614, 354] width 1228 height 709
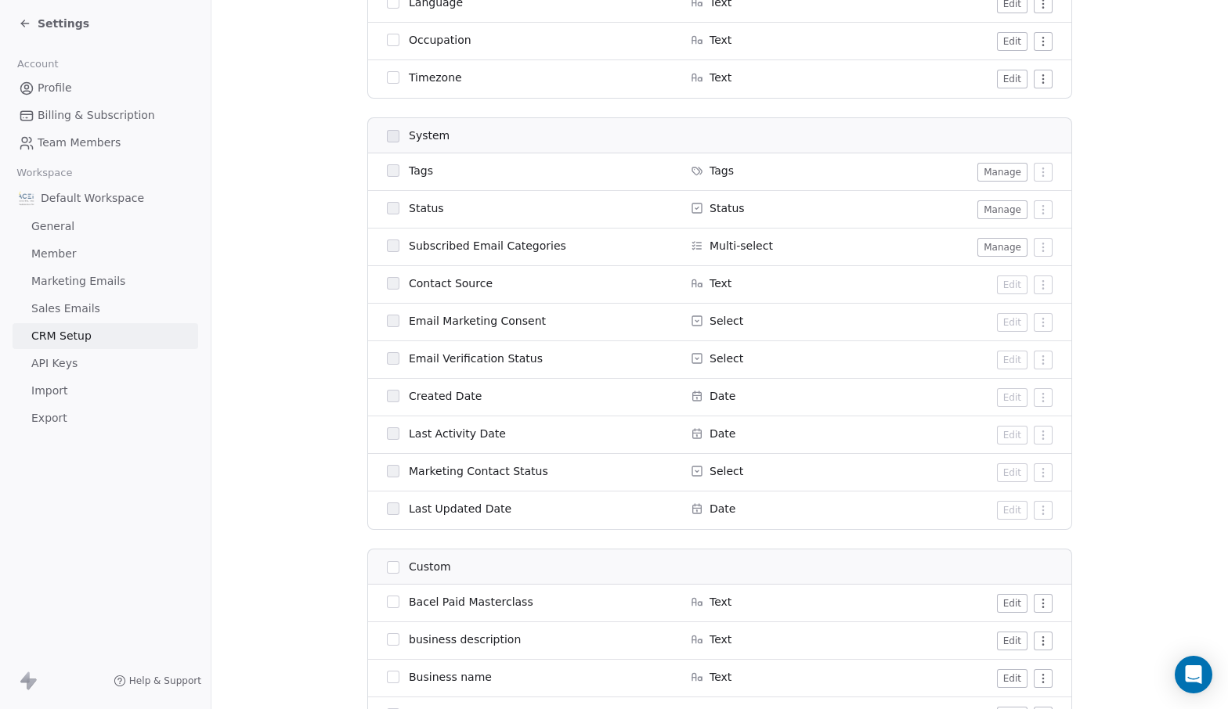
scroll to position [964, 0]
click at [1005, 78] on button "Edit" at bounding box center [1012, 76] width 31 height 19
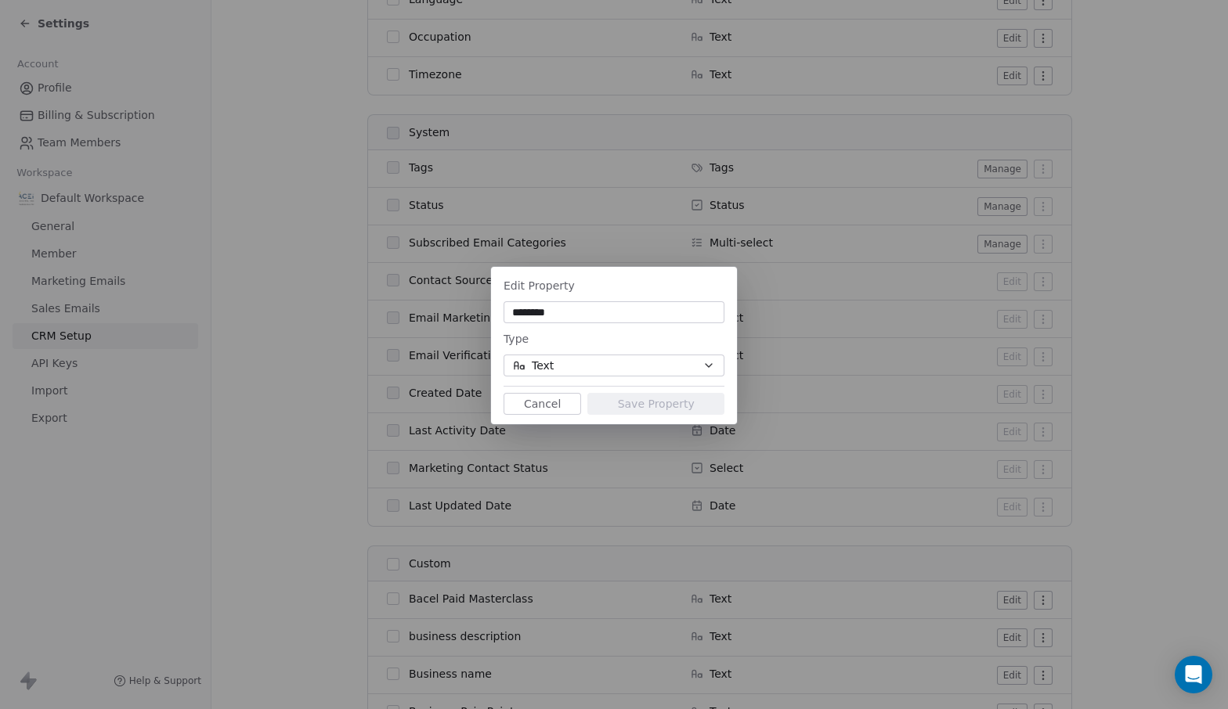
click at [546, 410] on button "Cancel" at bounding box center [542, 404] width 78 height 22
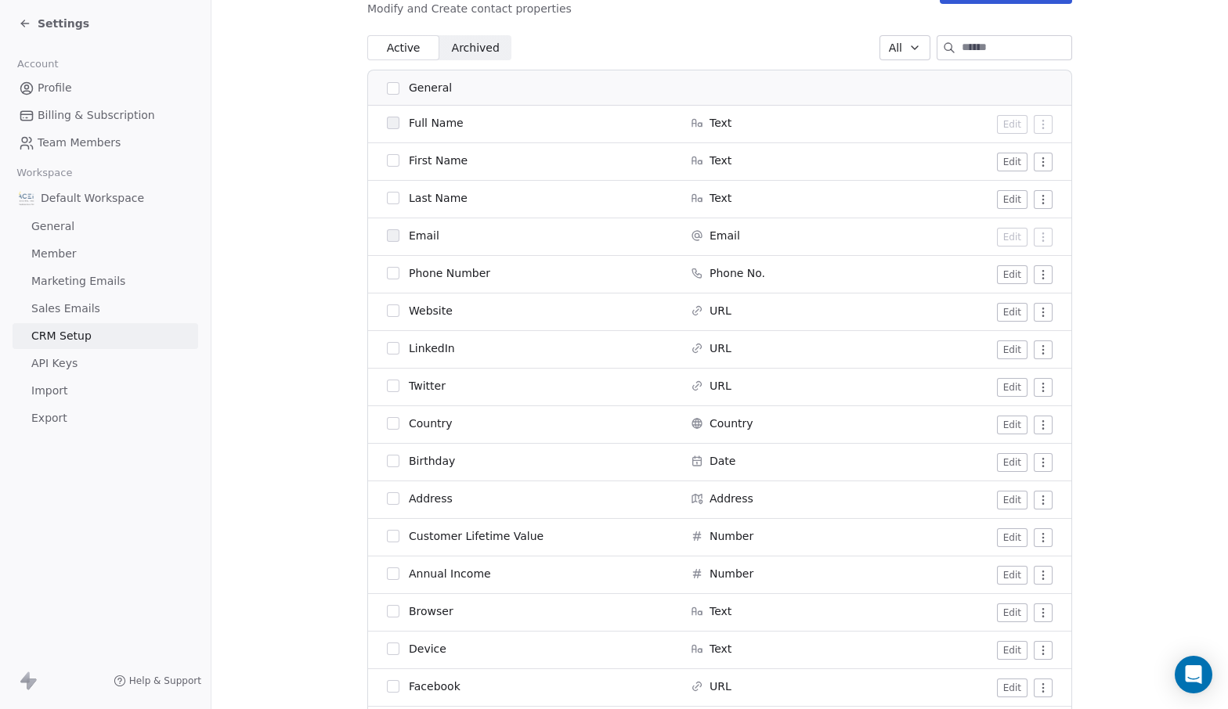
scroll to position [0, 0]
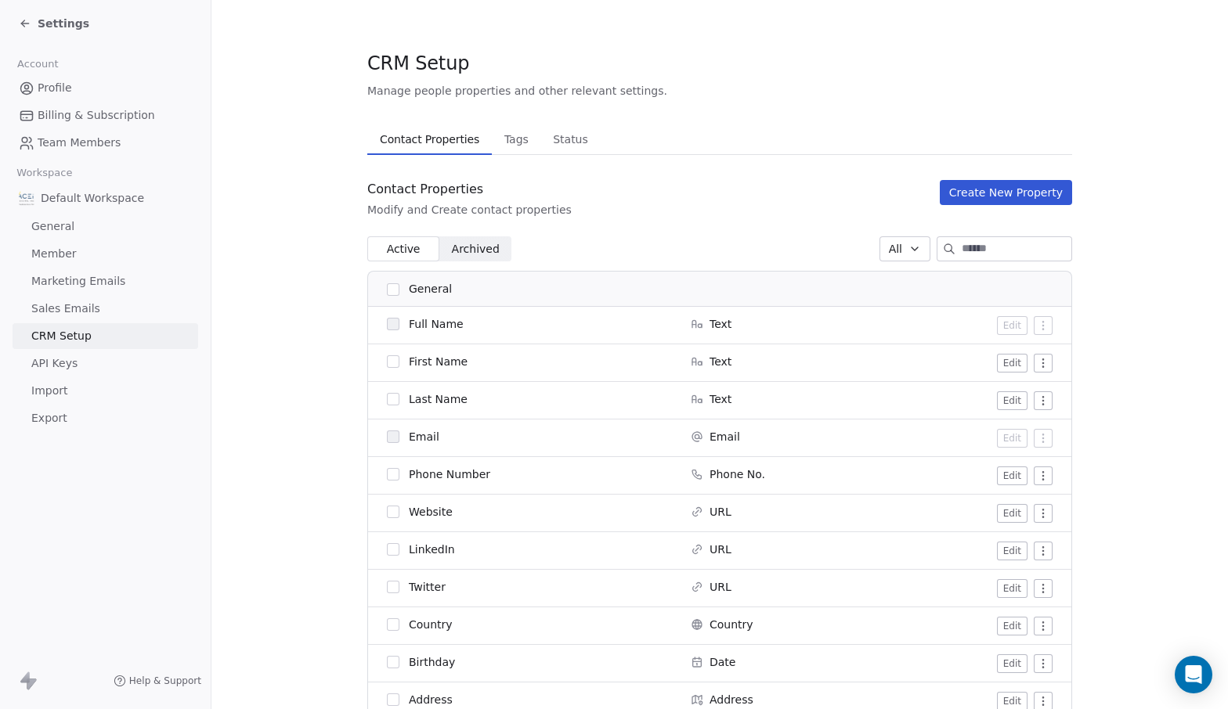
click at [518, 128] on span "Tags" at bounding box center [516, 139] width 37 height 22
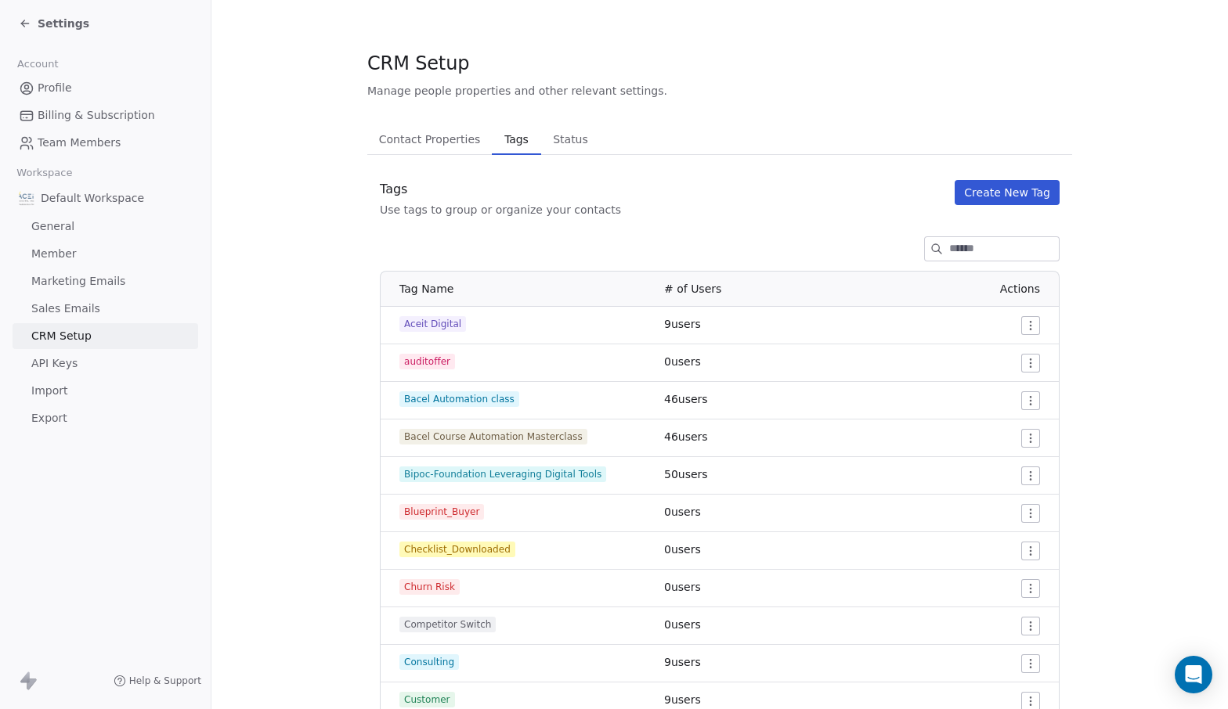
click at [965, 187] on button "Create New Tag" at bounding box center [1006, 192] width 105 height 25
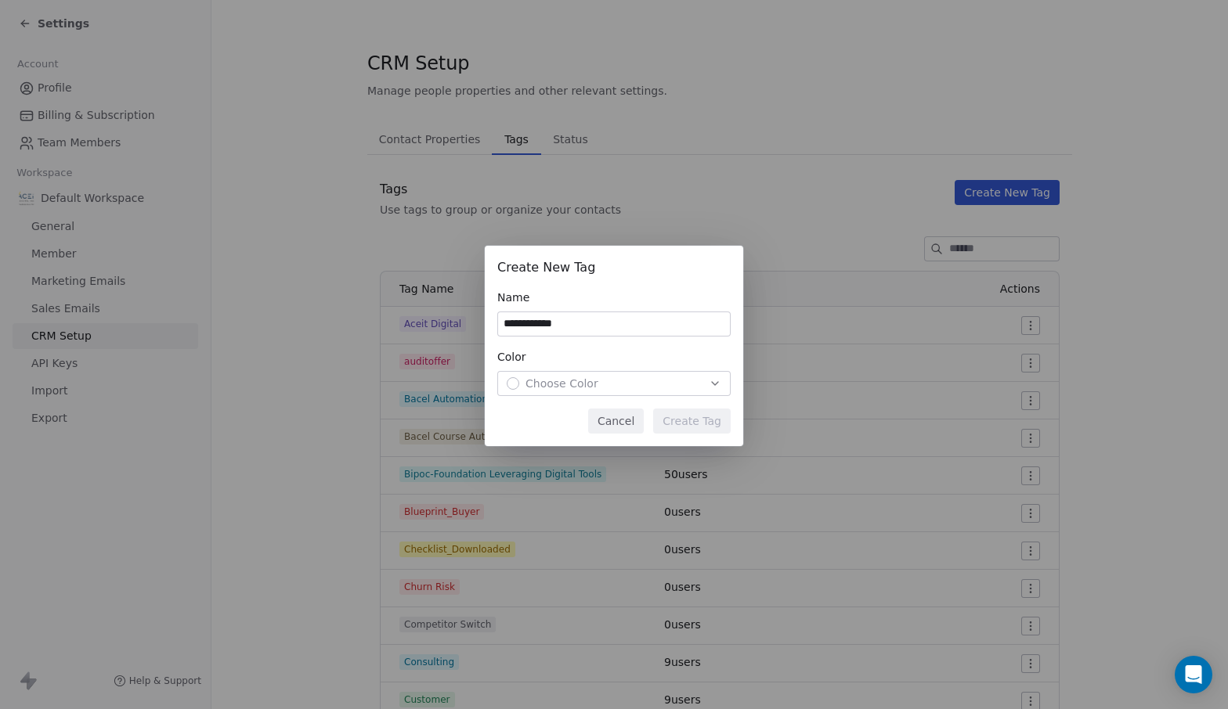
type input "**********"
click at [622, 378] on div "Choose Color" at bounding box center [614, 384] width 215 height 16
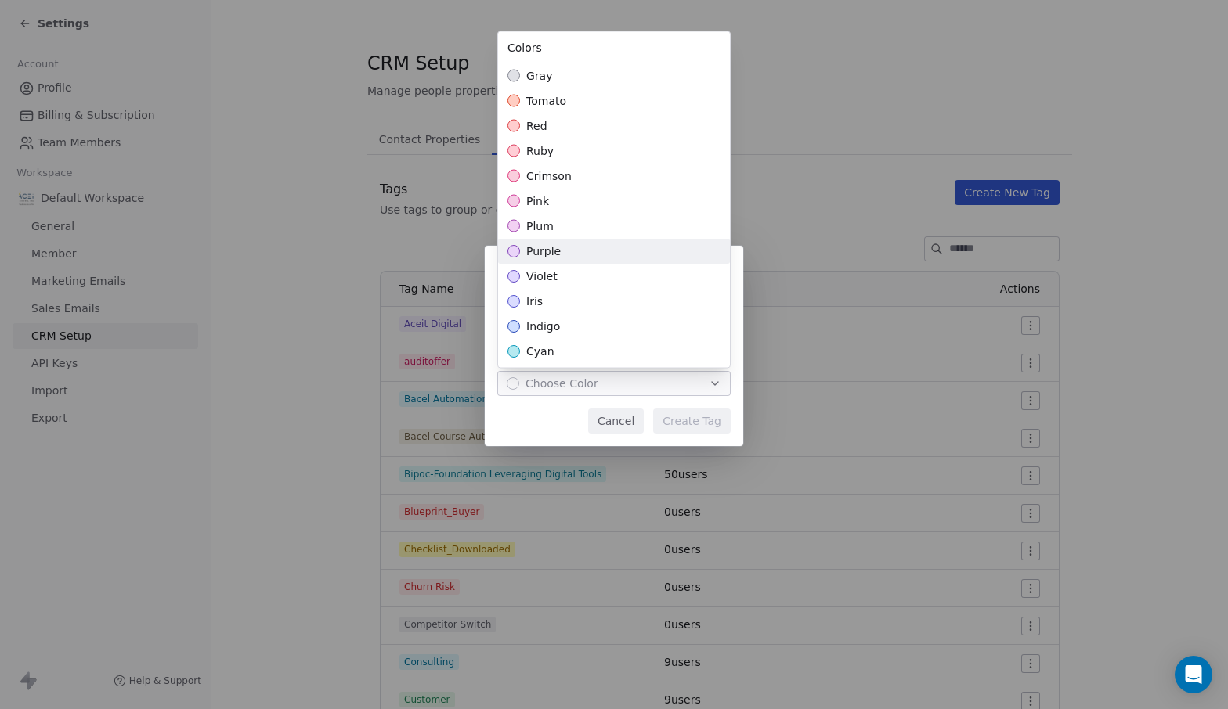
scroll to position [353, 0]
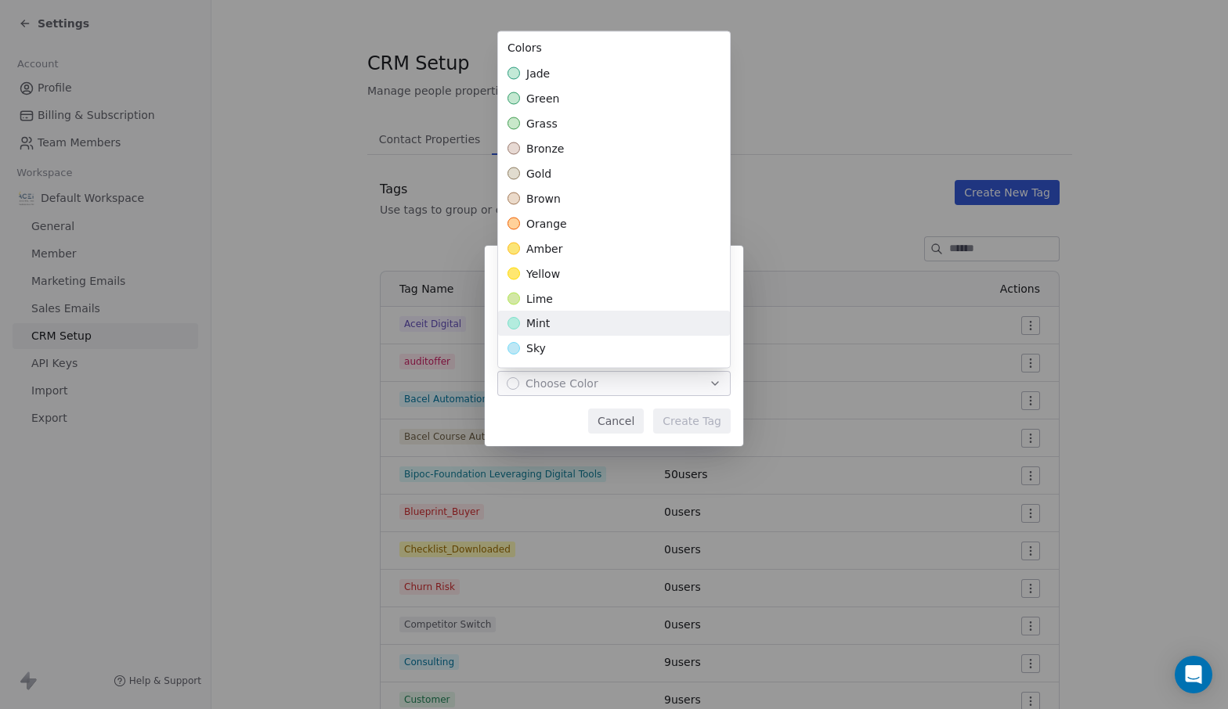
click at [572, 323] on div "mint" at bounding box center [614, 324] width 232 height 25
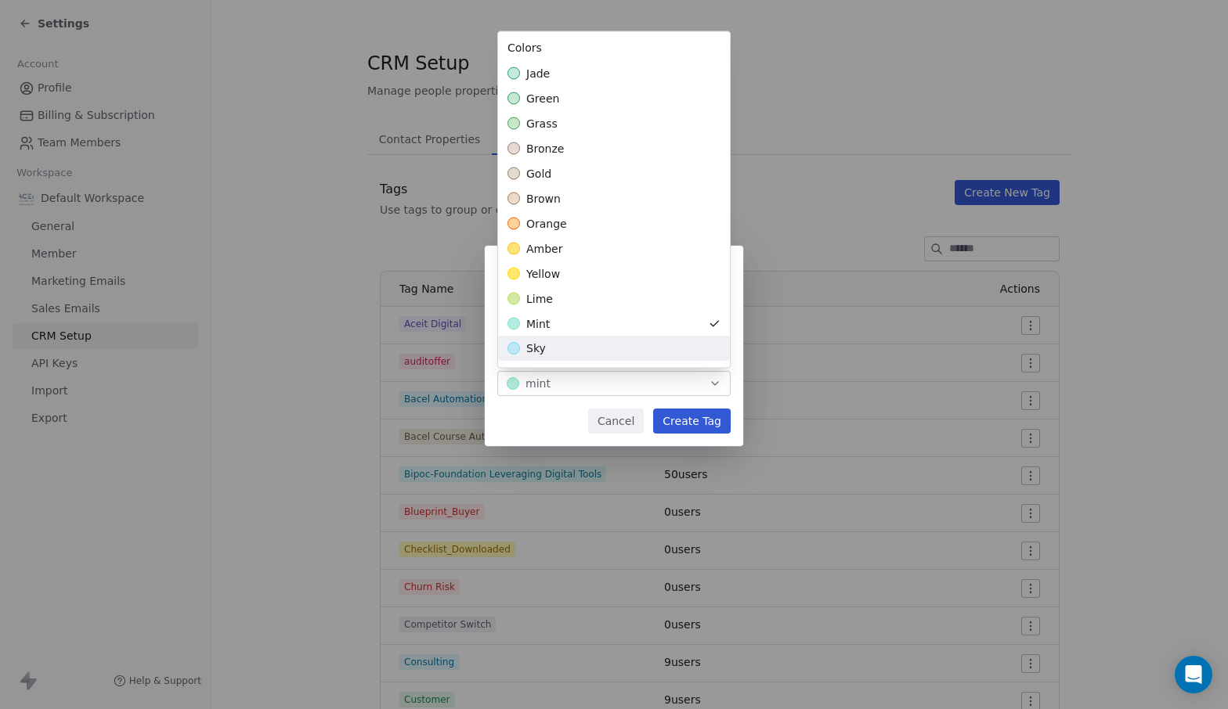
click at [673, 421] on div "**********" at bounding box center [614, 355] width 1228 height 268
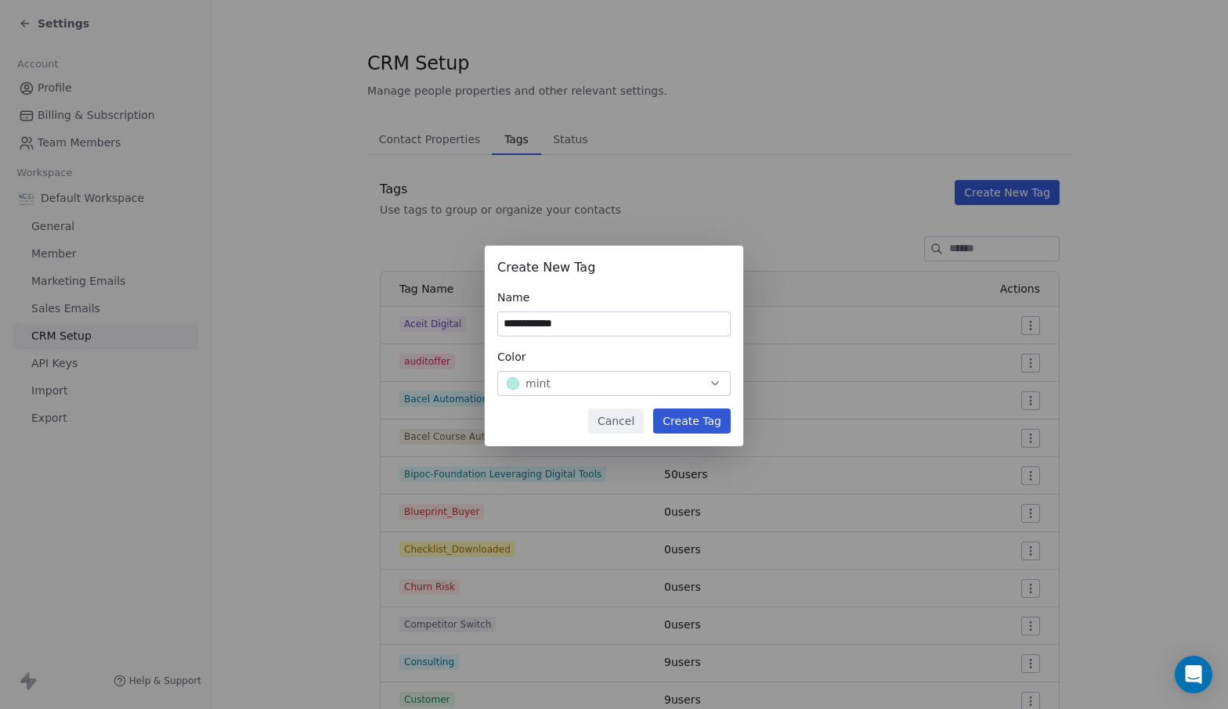
click at [673, 421] on button "Create Tag" at bounding box center [692, 421] width 78 height 25
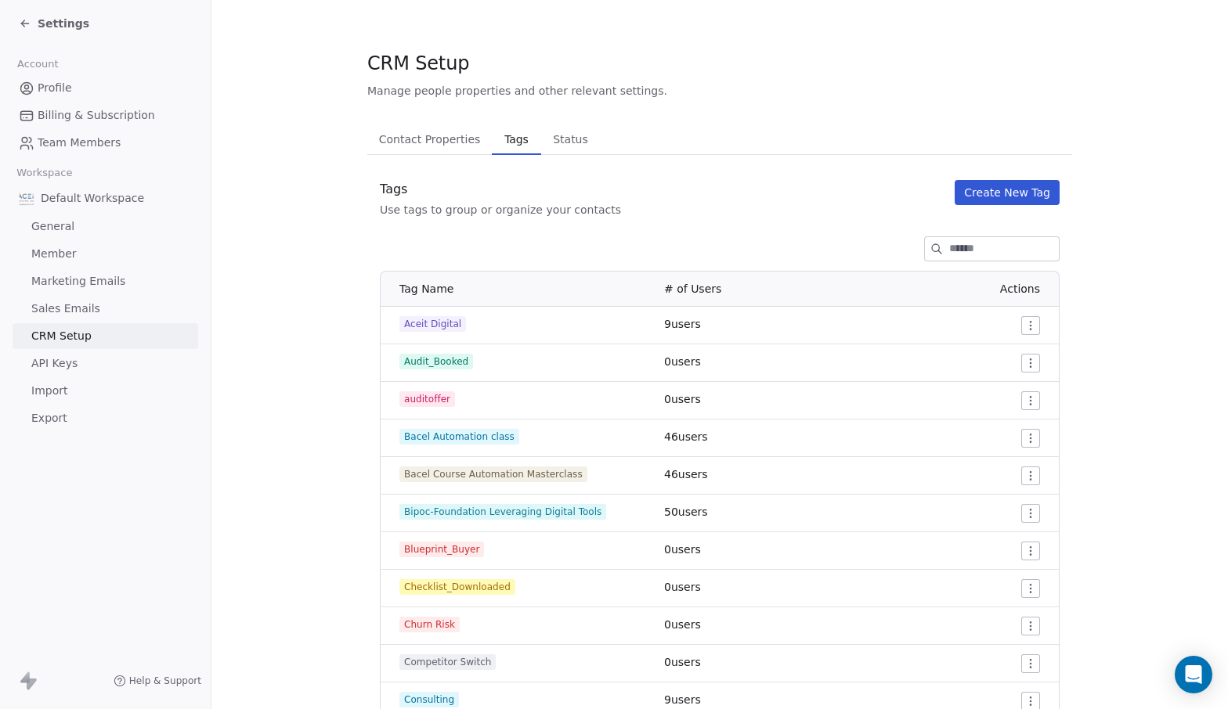
click at [978, 181] on button "Create New Tag" at bounding box center [1006, 192] width 105 height 25
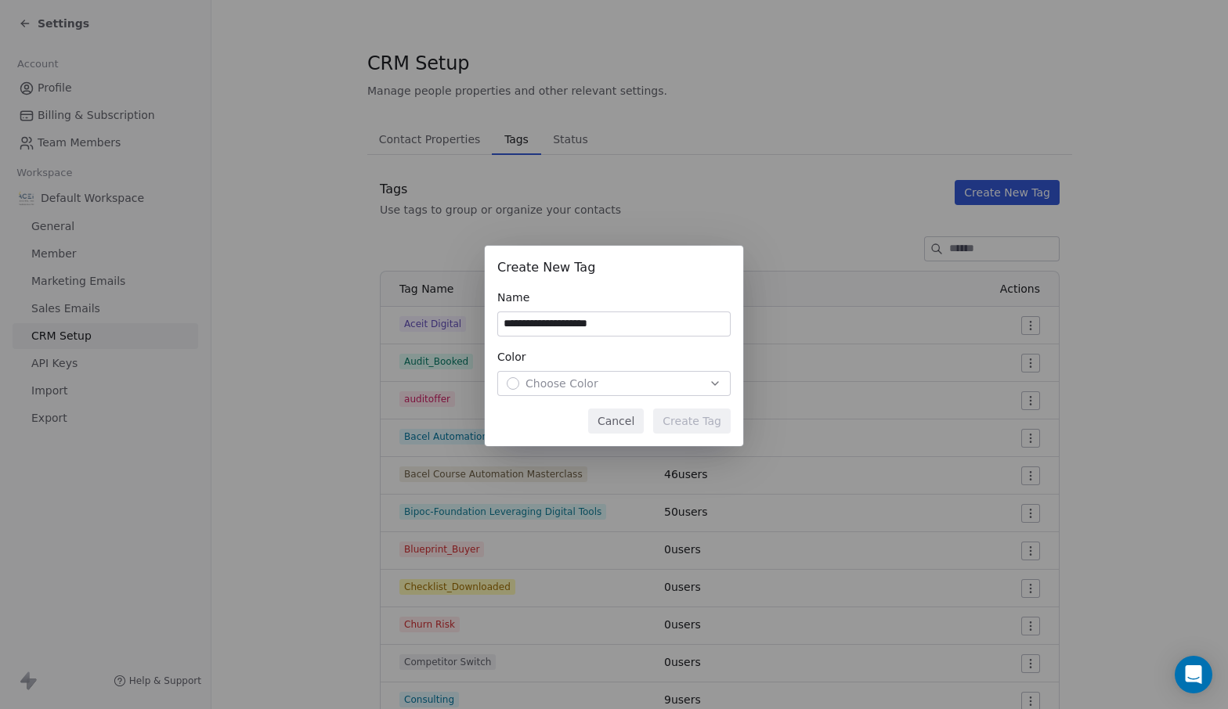
type input "**********"
click at [644, 399] on div "**********" at bounding box center [614, 346] width 258 height 200
click at [644, 386] on div "Choose Color" at bounding box center [614, 384] width 215 height 16
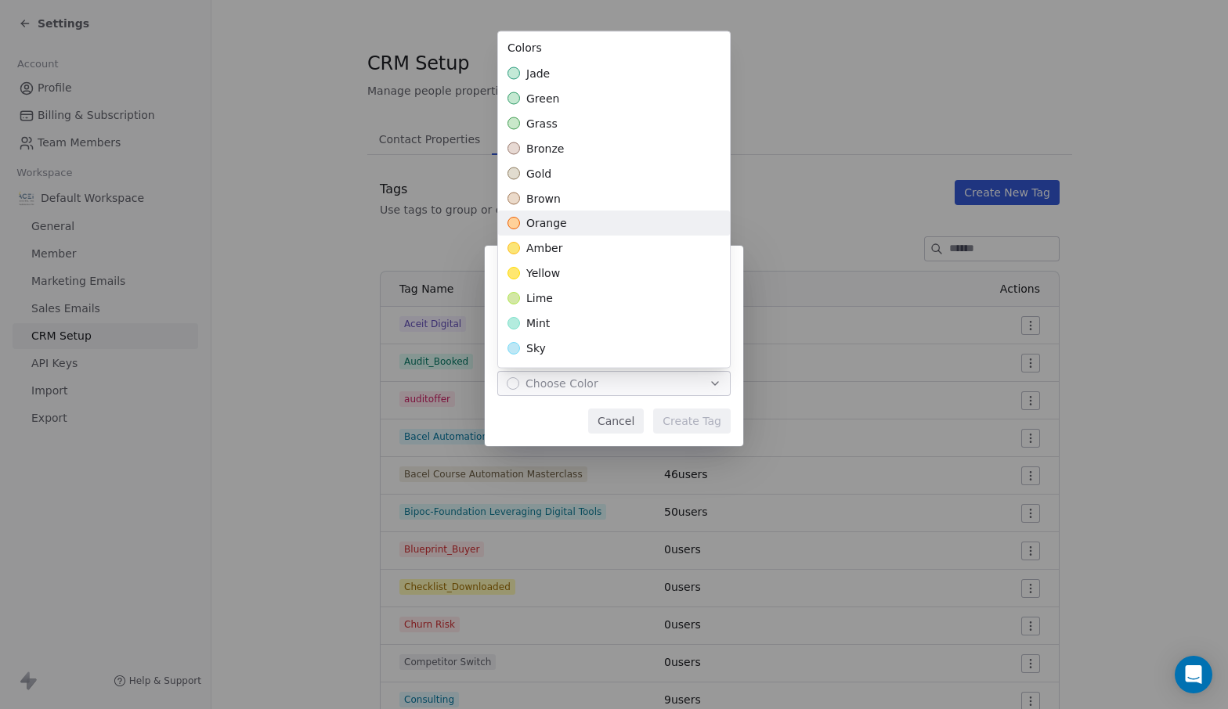
click at [618, 224] on div "orange" at bounding box center [614, 223] width 232 height 25
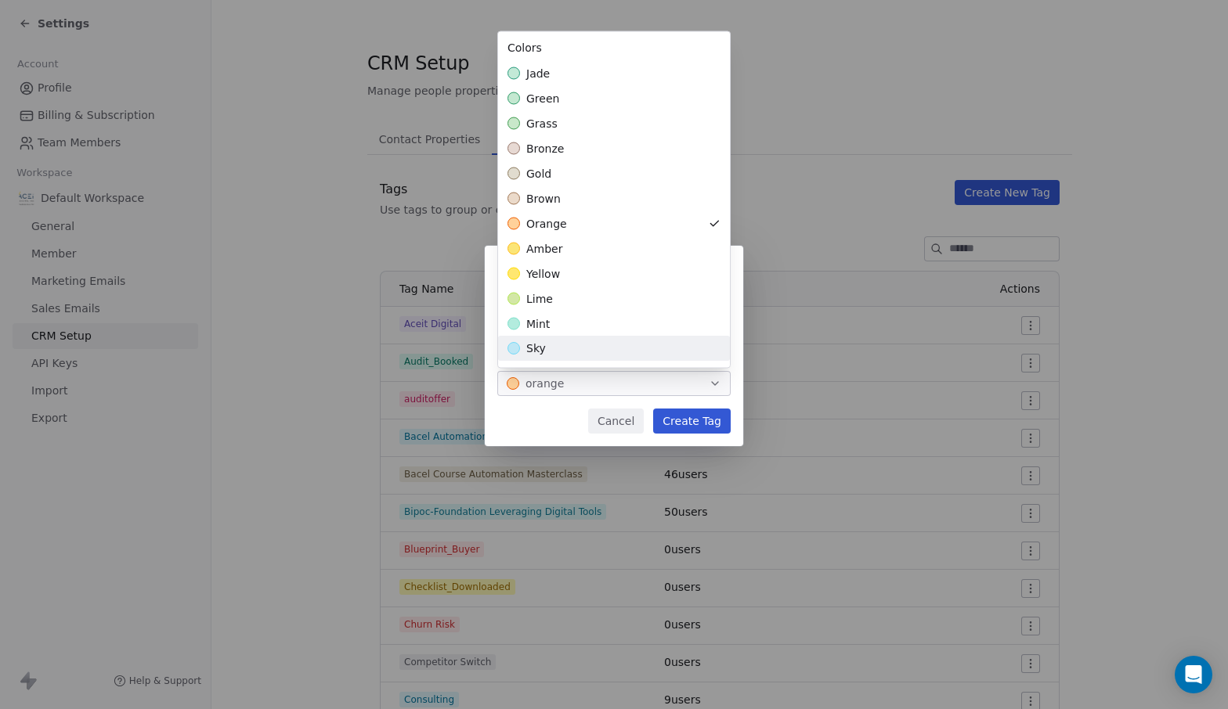
click at [687, 427] on div "**********" at bounding box center [614, 355] width 1228 height 268
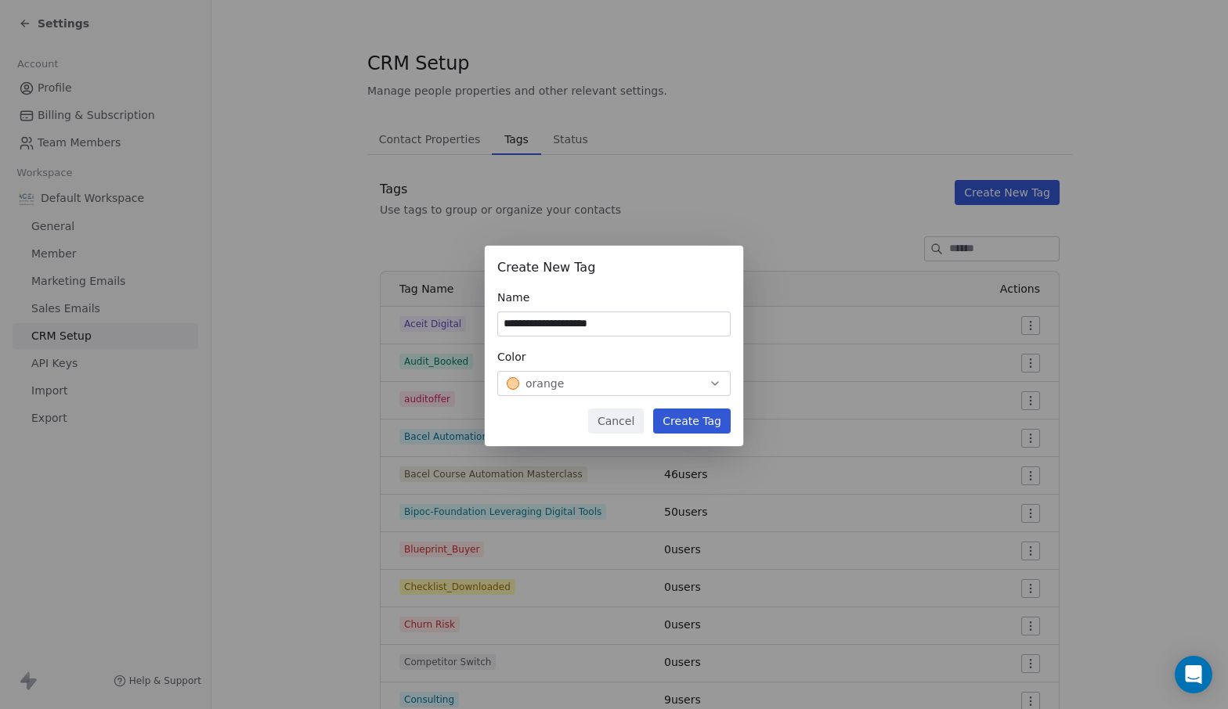
click at [687, 427] on button "Create Tag" at bounding box center [692, 421] width 78 height 25
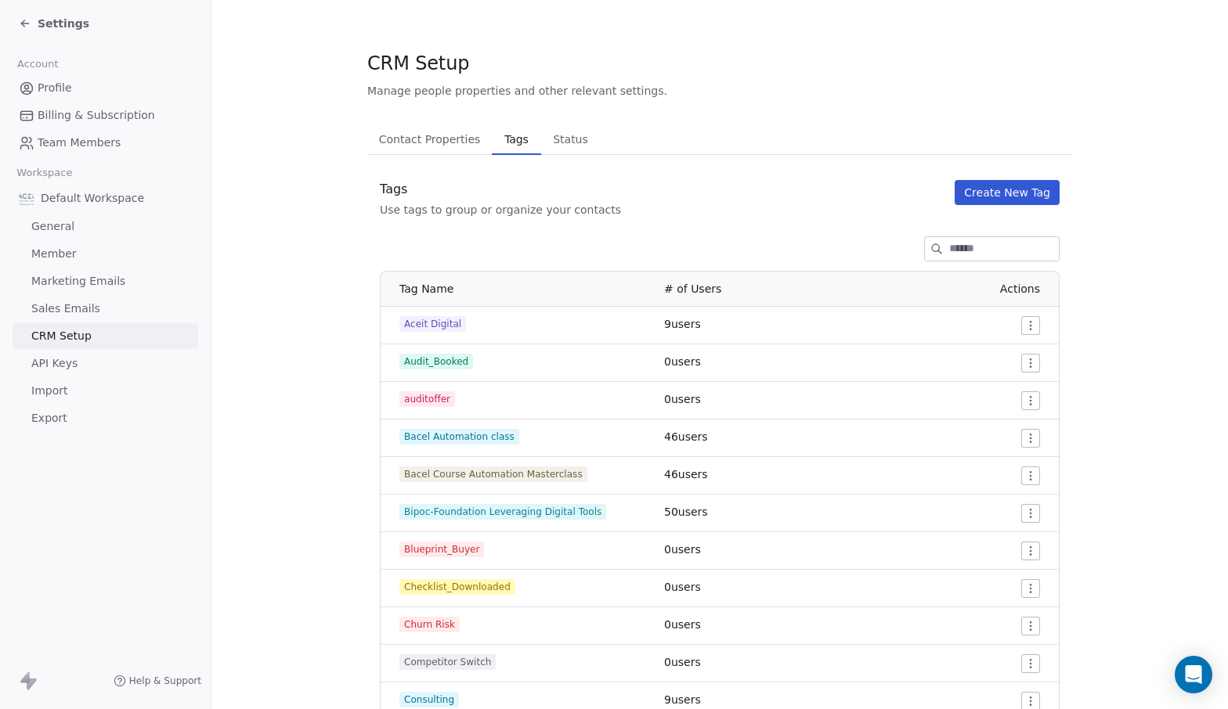
click at [971, 186] on button "Create New Tag" at bounding box center [1006, 192] width 105 height 25
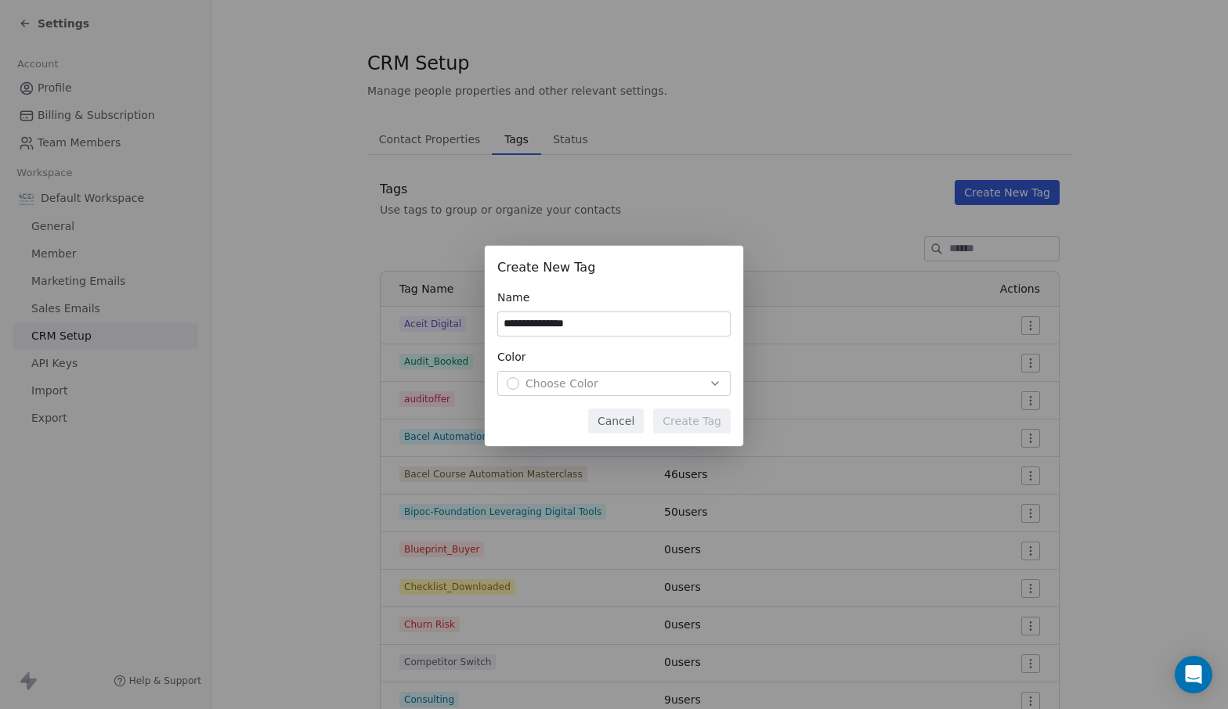
type input "**********"
click at [568, 378] on span "Choose Color" at bounding box center [561, 384] width 73 height 16
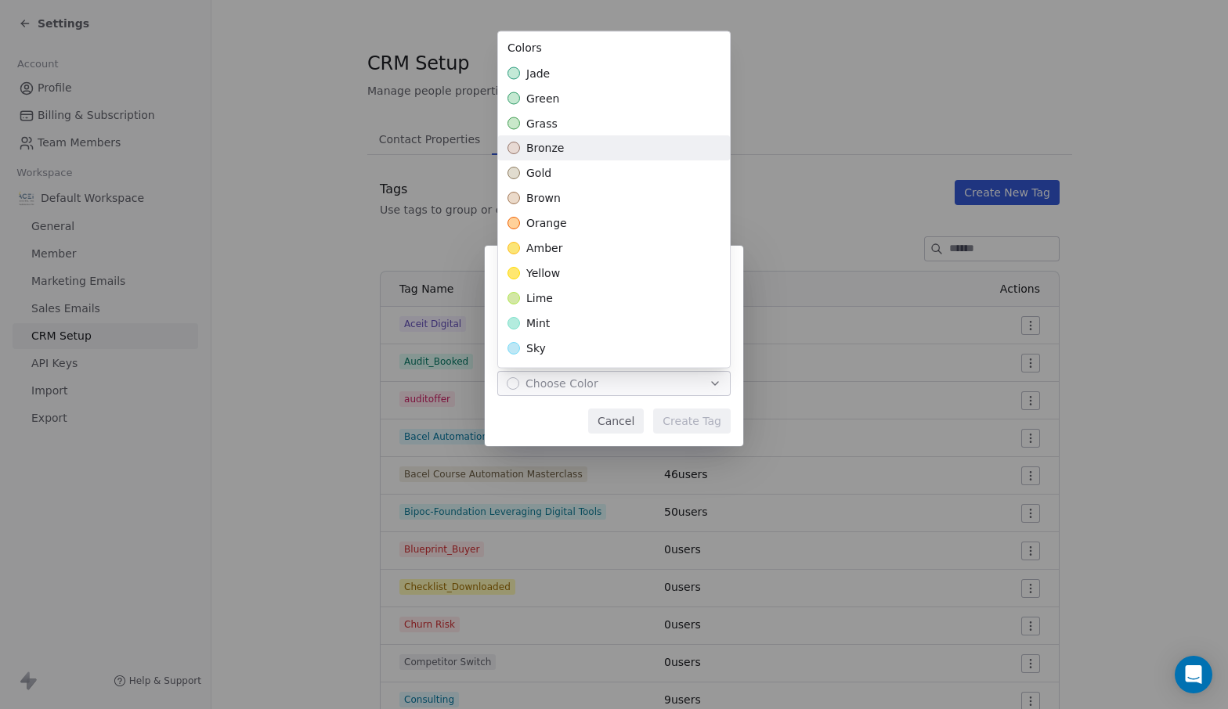
click at [565, 152] on div "bronze" at bounding box center [614, 148] width 232 height 25
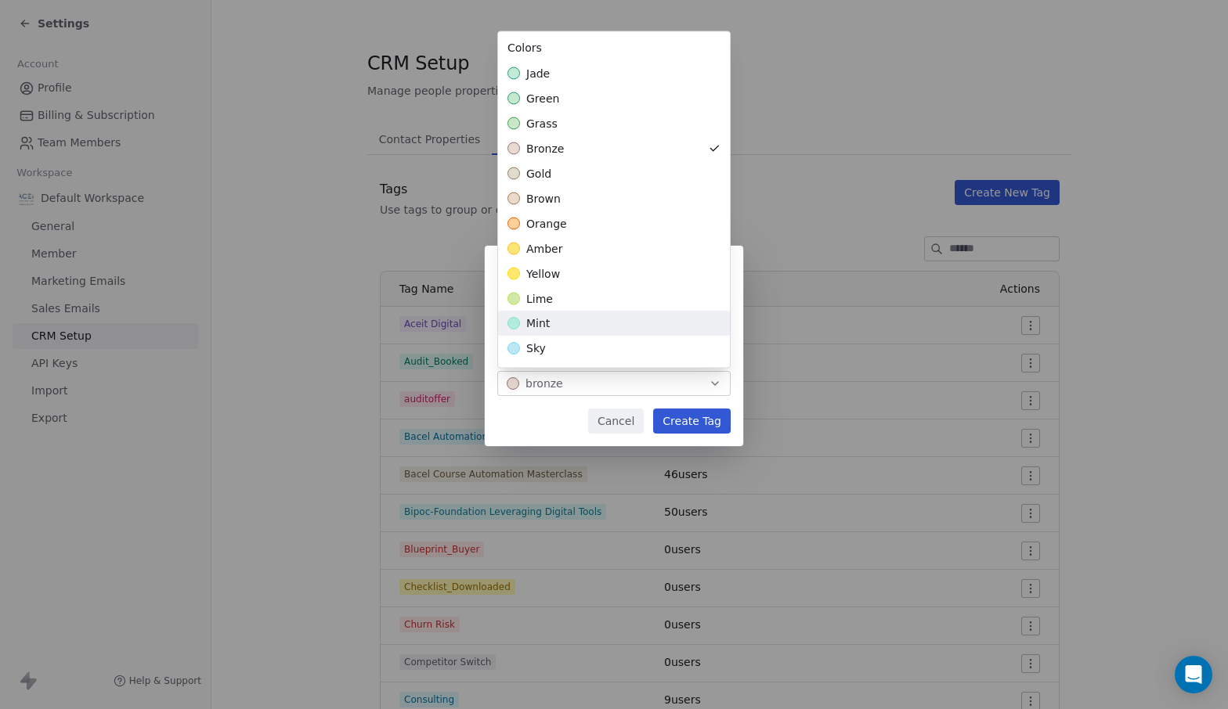
click at [680, 414] on div "**********" at bounding box center [614, 355] width 1228 height 268
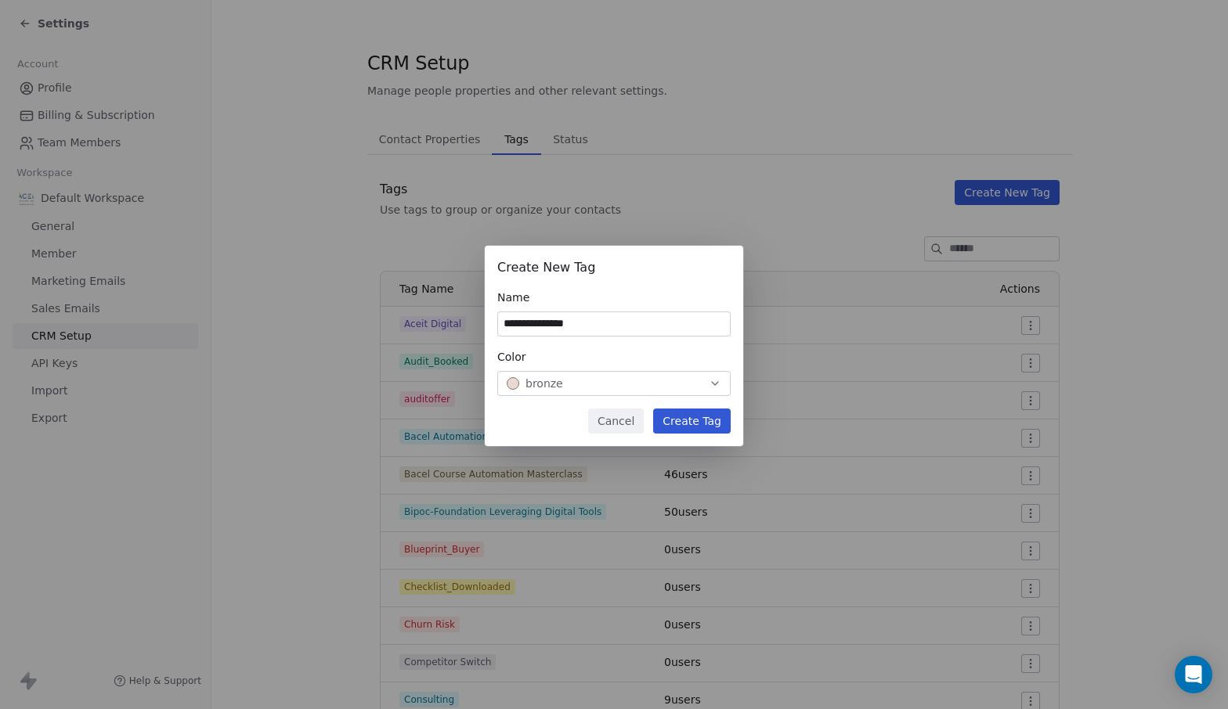
click at [680, 420] on button "Create Tag" at bounding box center [692, 421] width 78 height 25
